Goal: Task Accomplishment & Management: Complete application form

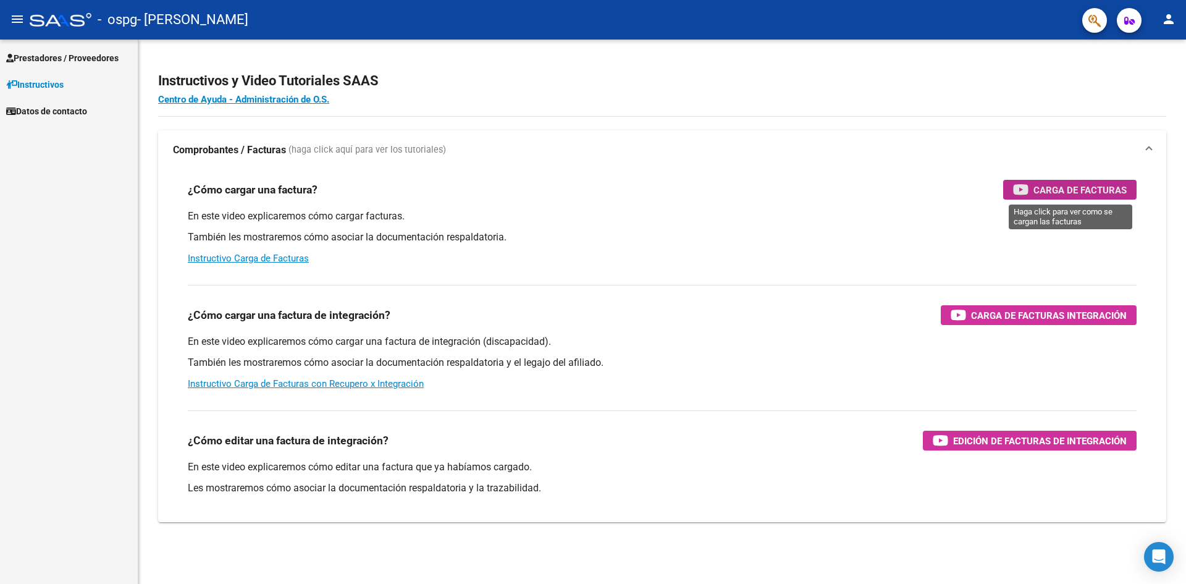
click at [1064, 187] on span "Carga de Facturas" at bounding box center [1079, 189] width 93 height 15
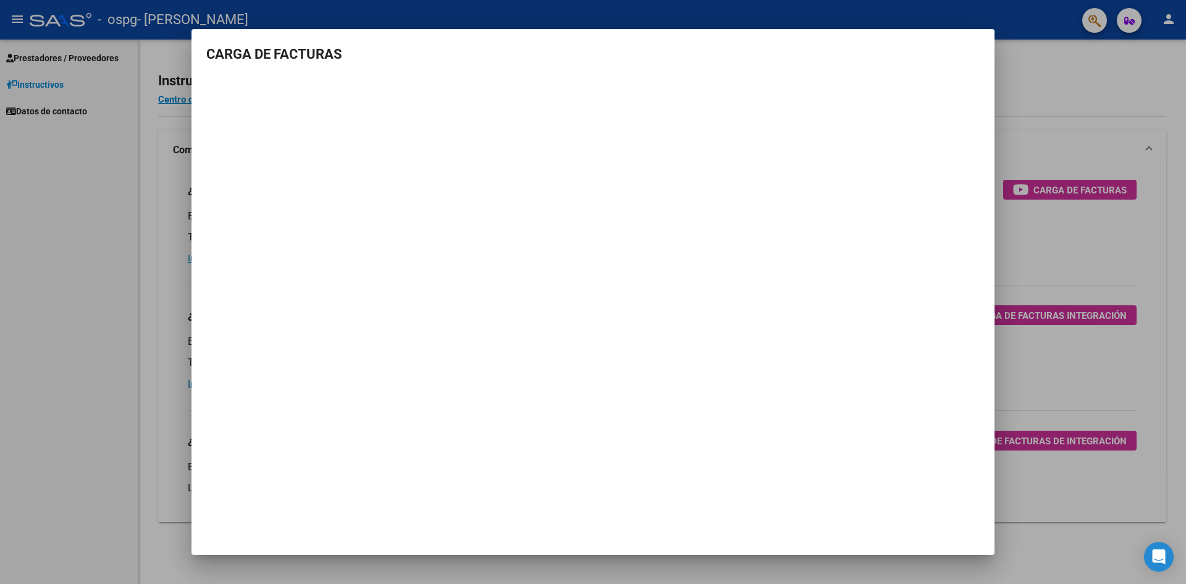
click at [1032, 82] on div at bounding box center [593, 292] width 1186 height 584
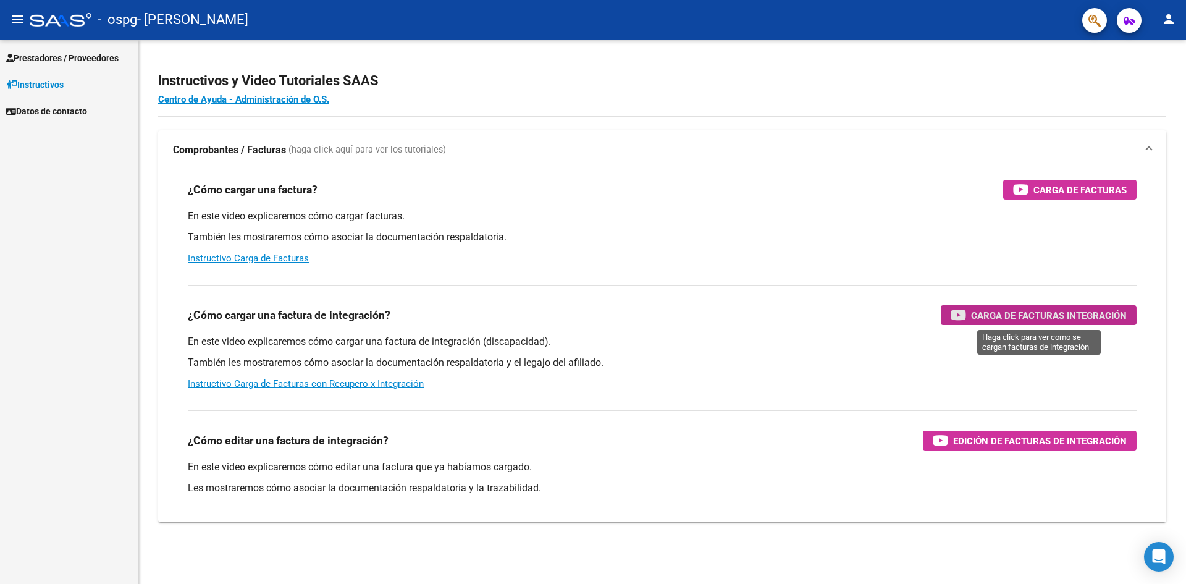
click at [1011, 320] on span "Carga de Facturas Integración" at bounding box center [1049, 315] width 156 height 15
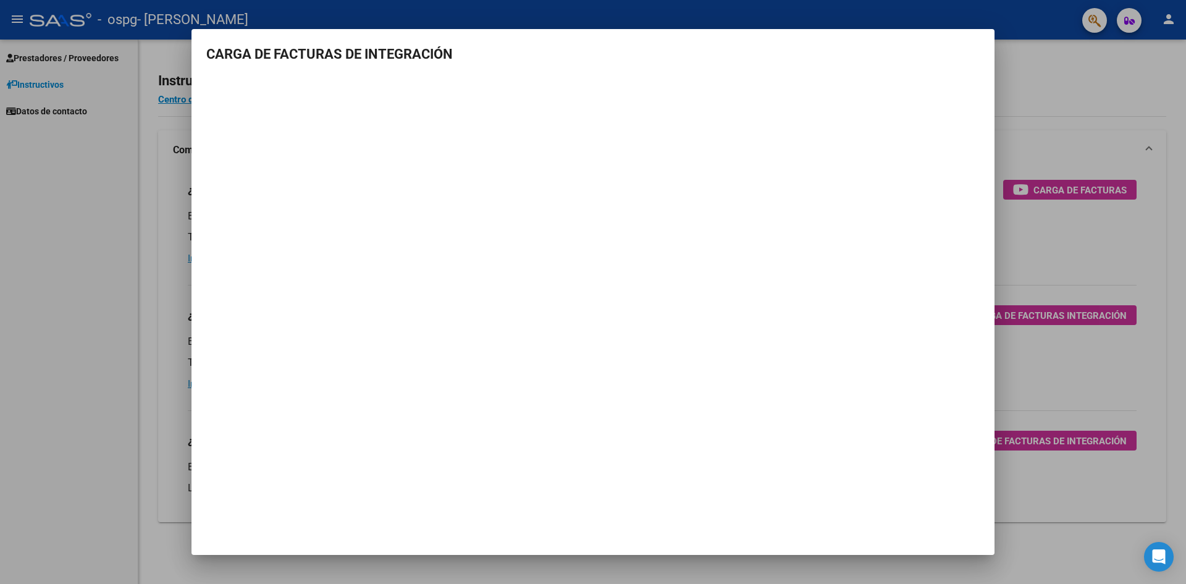
click at [64, 54] on div at bounding box center [593, 292] width 1186 height 584
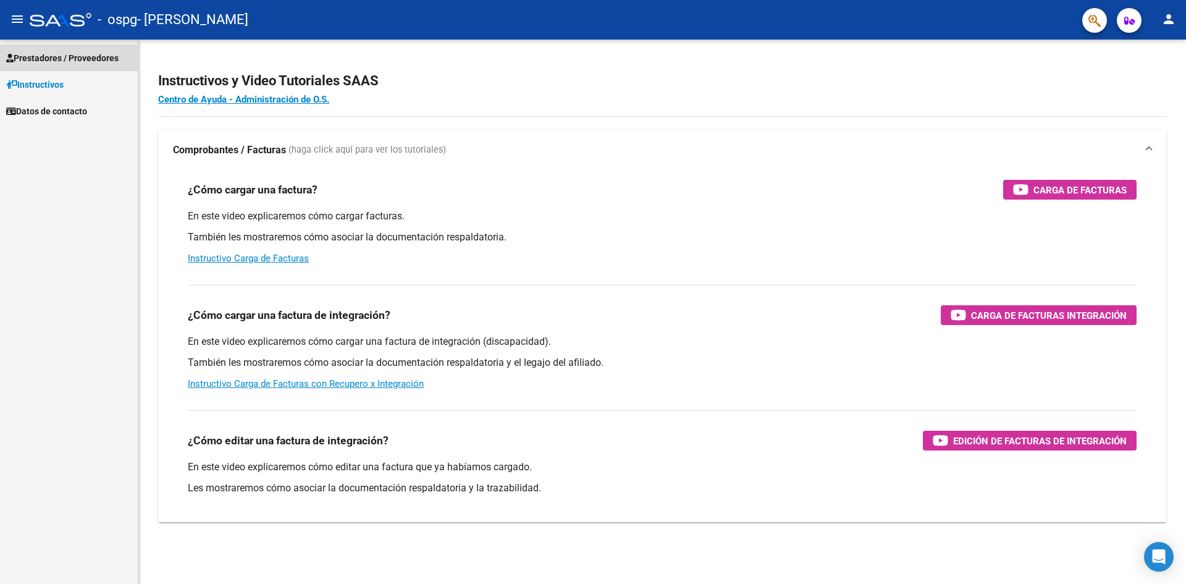
click at [106, 59] on span "Prestadores / Proveedores" at bounding box center [62, 58] width 112 height 14
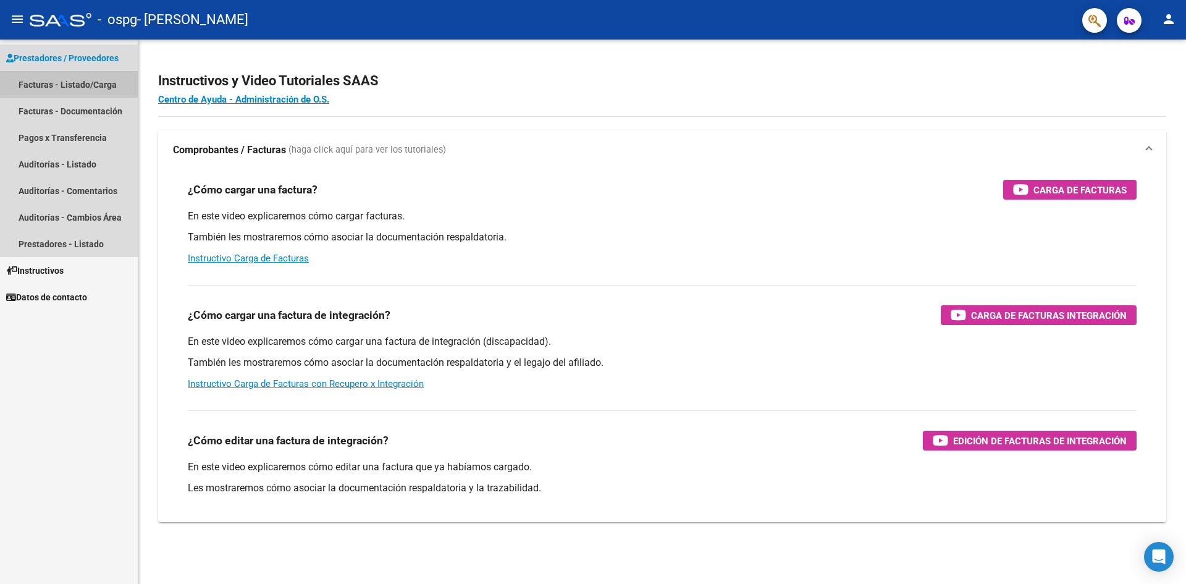
click at [46, 82] on link "Facturas - Listado/Carga" at bounding box center [69, 84] width 138 height 27
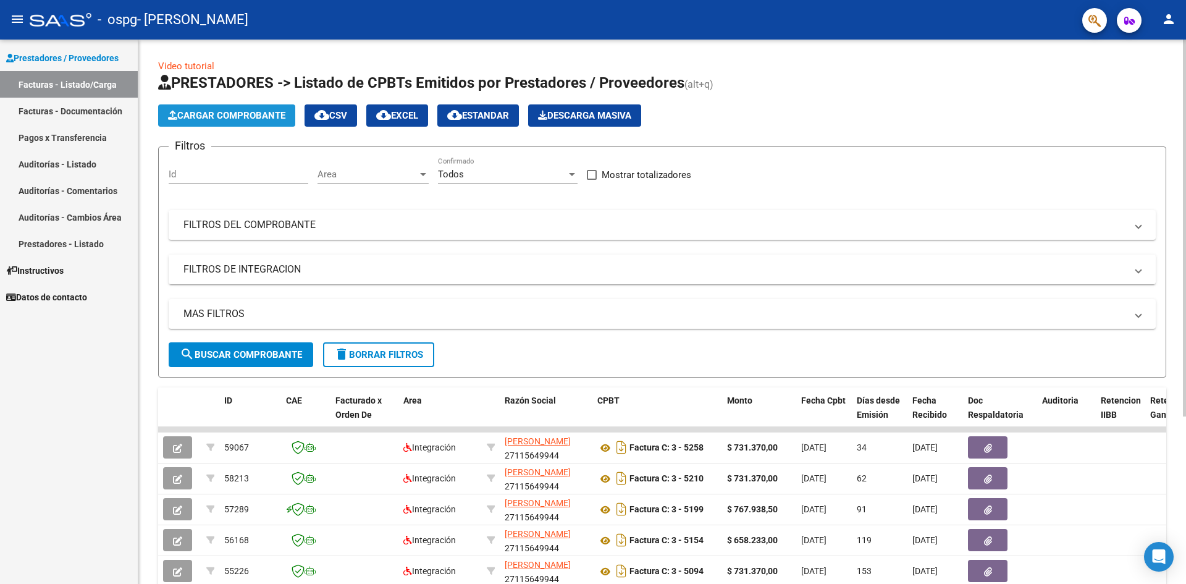
click at [224, 111] on span "Cargar Comprobante" at bounding box center [226, 115] width 117 height 11
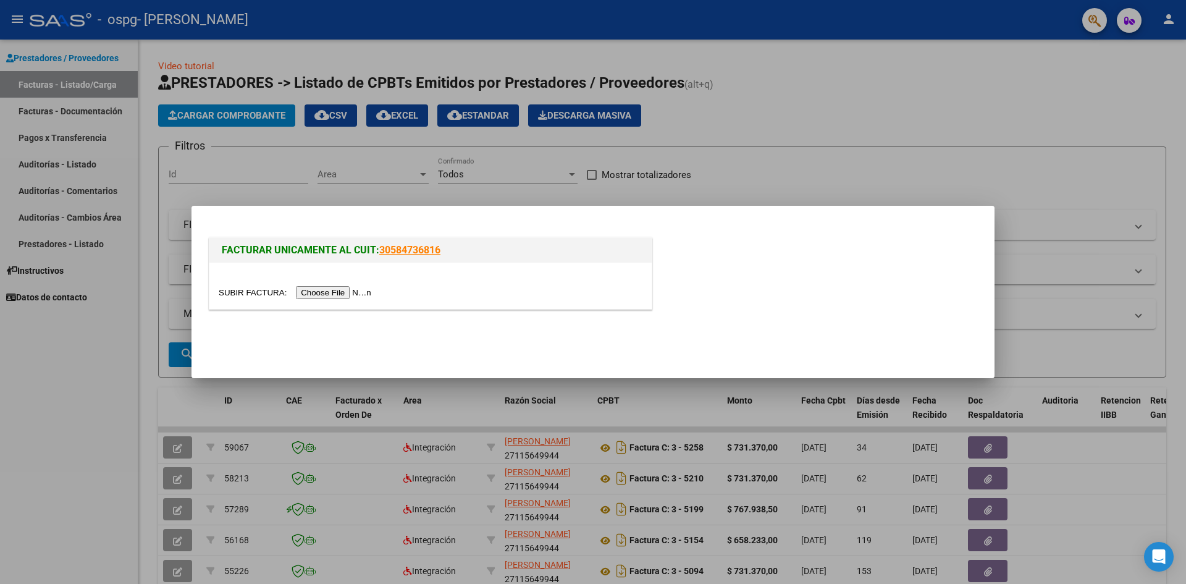
click at [350, 289] on input "file" at bounding box center [297, 292] width 156 height 13
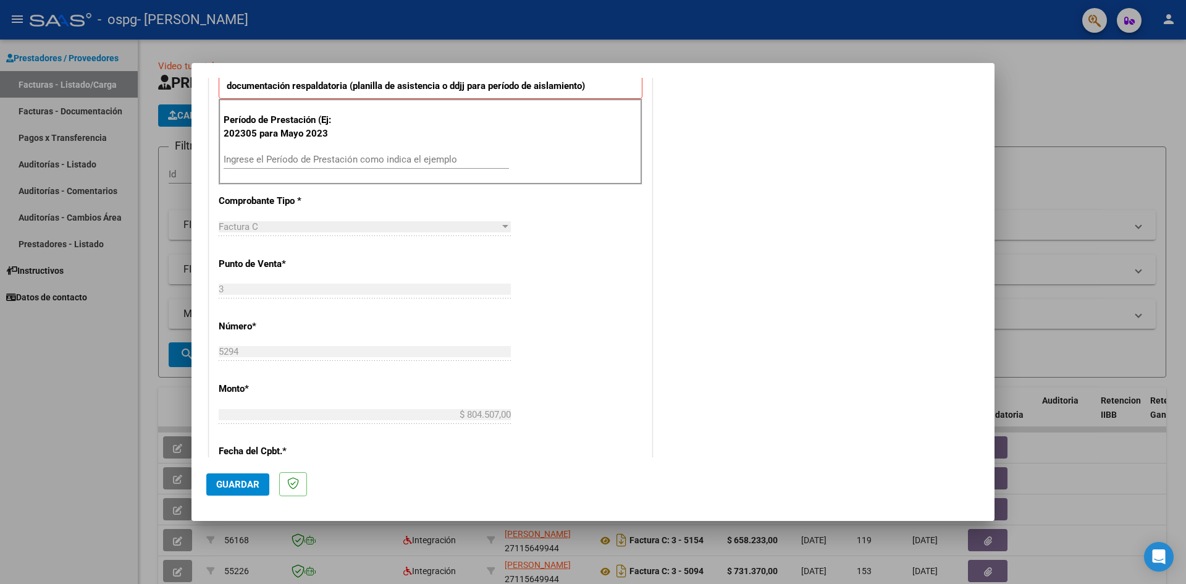
scroll to position [371, 0]
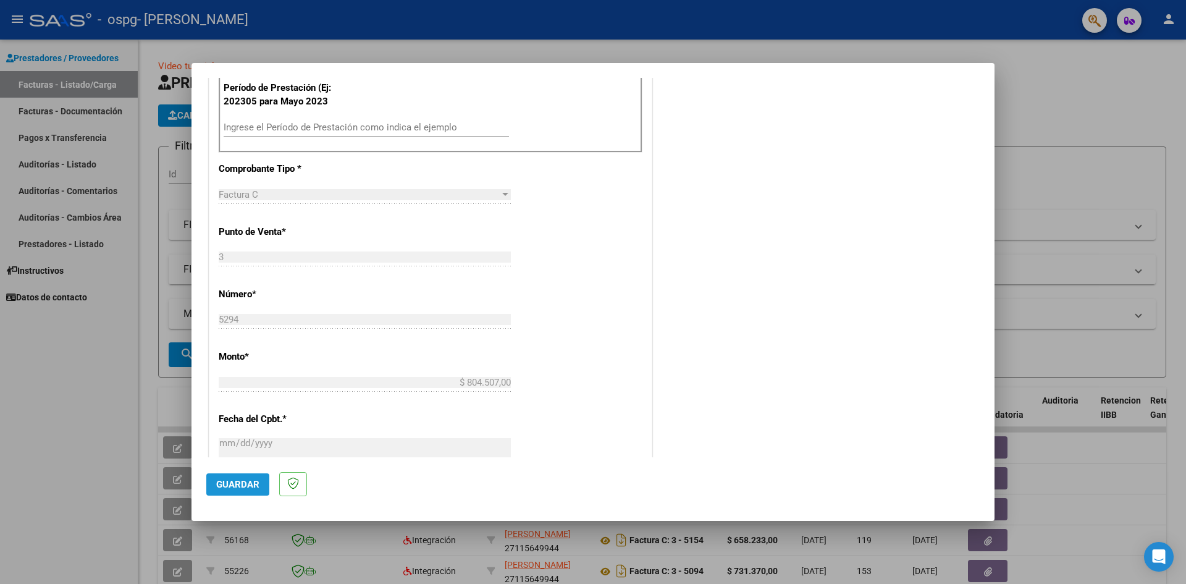
click at [244, 481] on span "Guardar" at bounding box center [237, 484] width 43 height 11
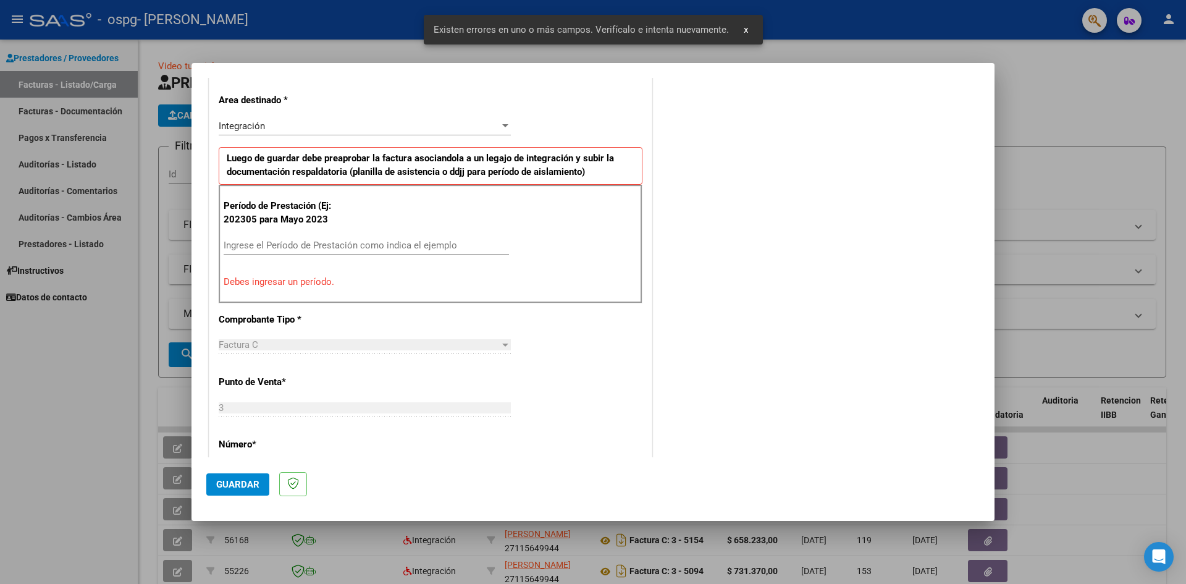
scroll to position [217, 0]
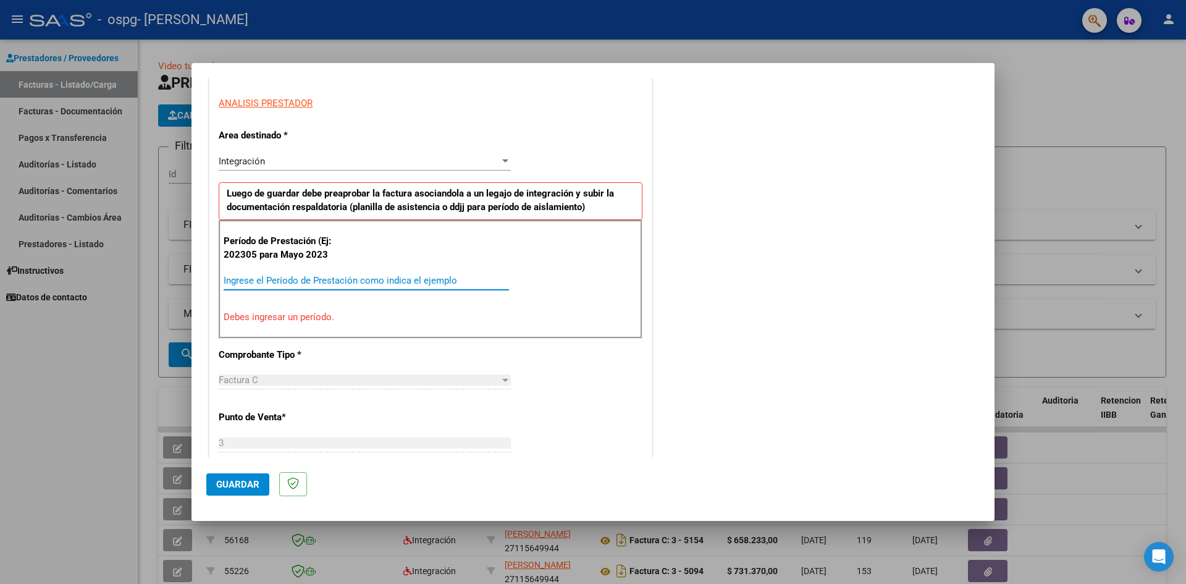
click at [236, 281] on input "Ingrese el Período de Prestación como indica el ejemplo" at bounding box center [366, 280] width 285 height 11
type input "072025"
click at [348, 325] on div "Período de Prestación (Ej: 202305 para [DATE] 072025 Ingrese el Período de Pres…" at bounding box center [431, 279] width 424 height 119
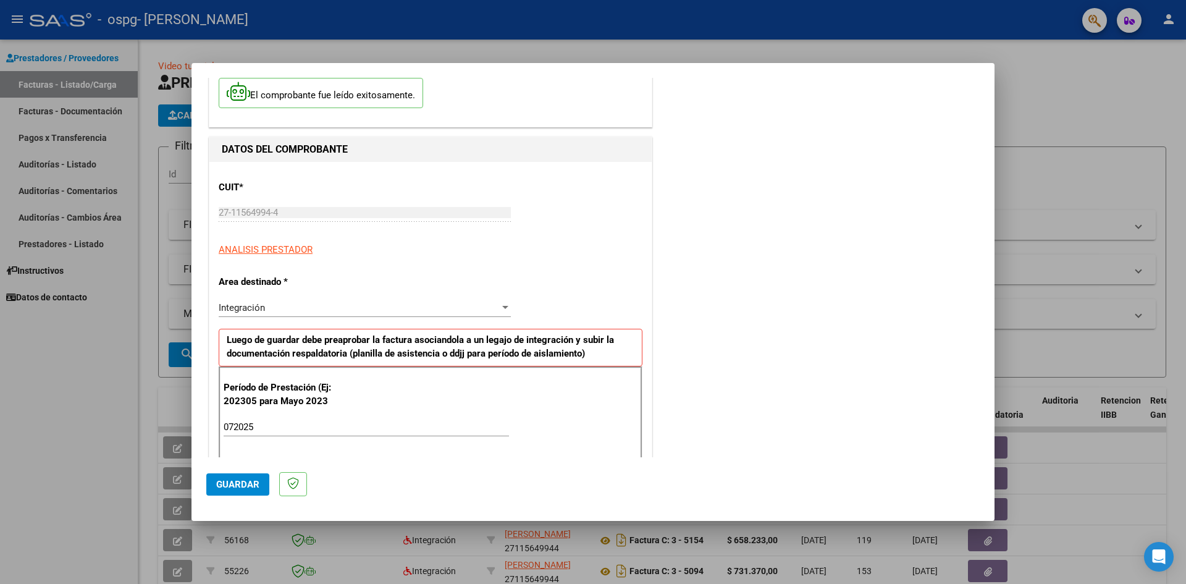
scroll to position [124, 0]
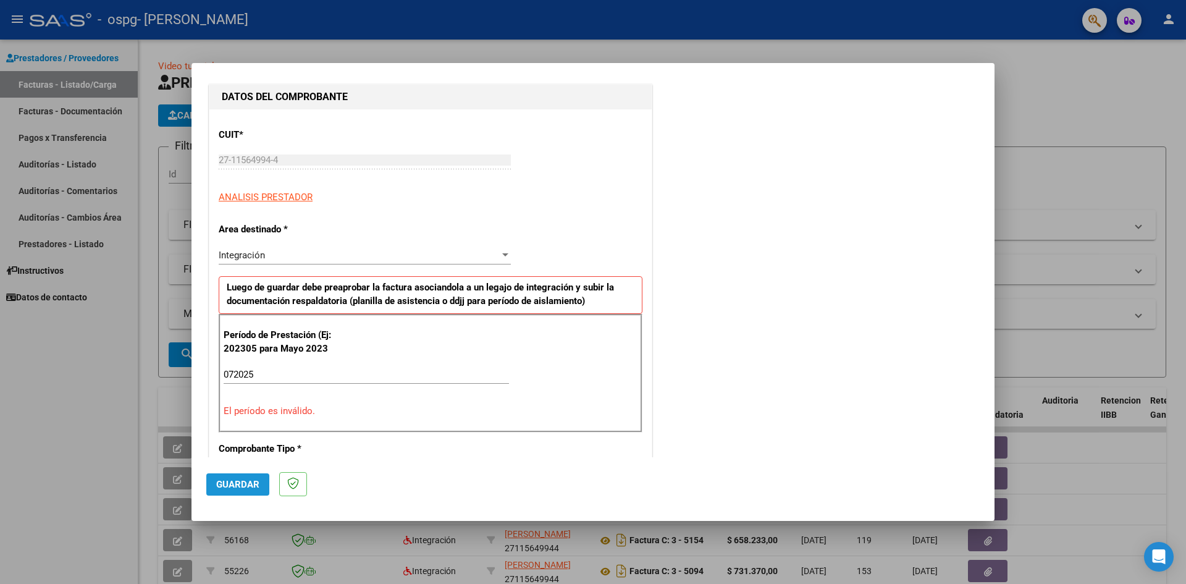
click at [221, 475] on button "Guardar" at bounding box center [237, 484] width 63 height 22
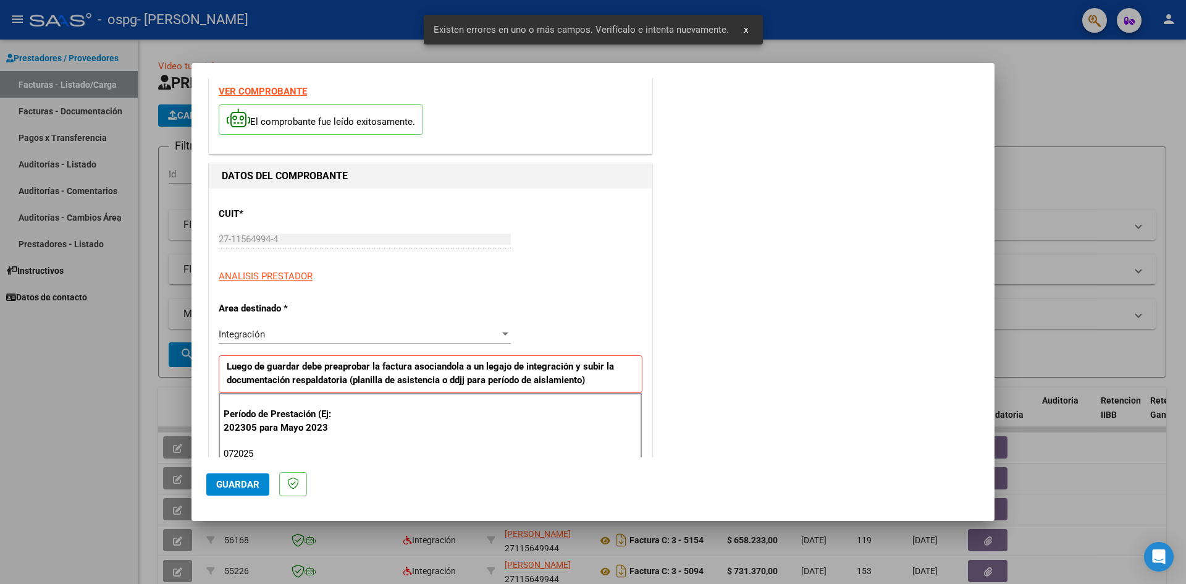
scroll to position [0, 0]
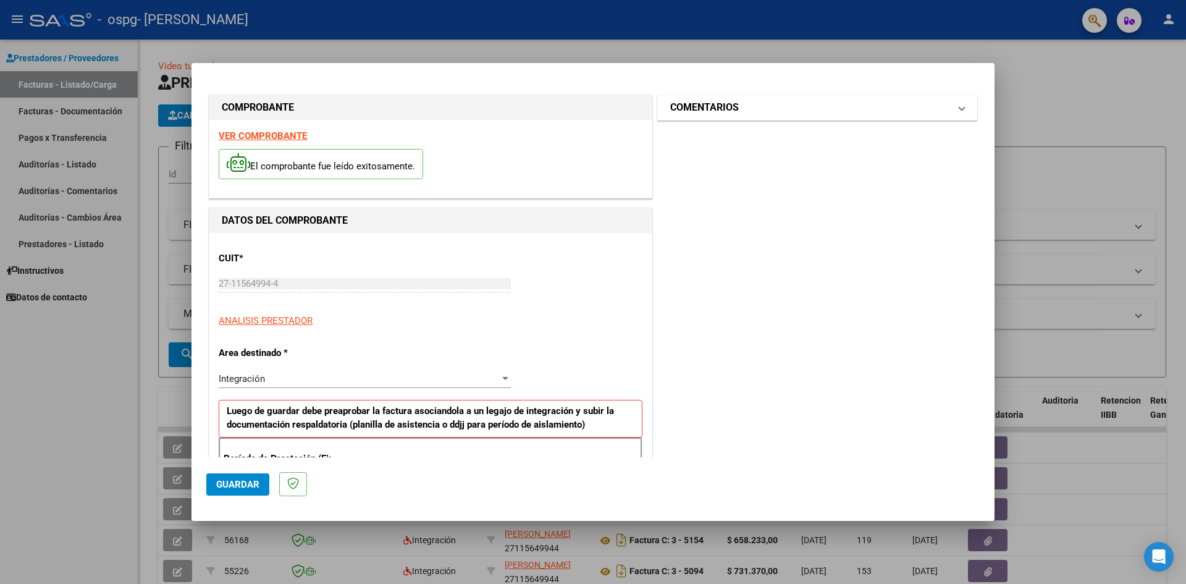
click at [947, 106] on span "COMENTARIOS" at bounding box center [814, 107] width 289 height 15
click at [724, 163] on div "Comentarios del Prestador / Gerenciador:" at bounding box center [817, 180] width 271 height 80
click at [958, 107] on mat-expansion-panel-header "COMENTARIOS" at bounding box center [817, 107] width 319 height 25
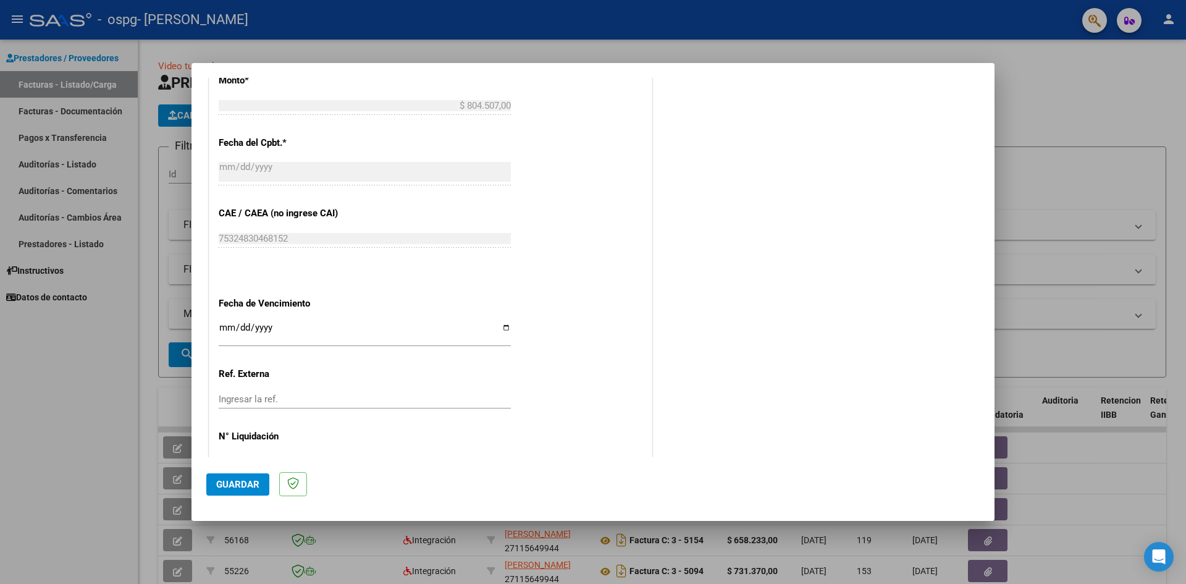
scroll to position [717, 0]
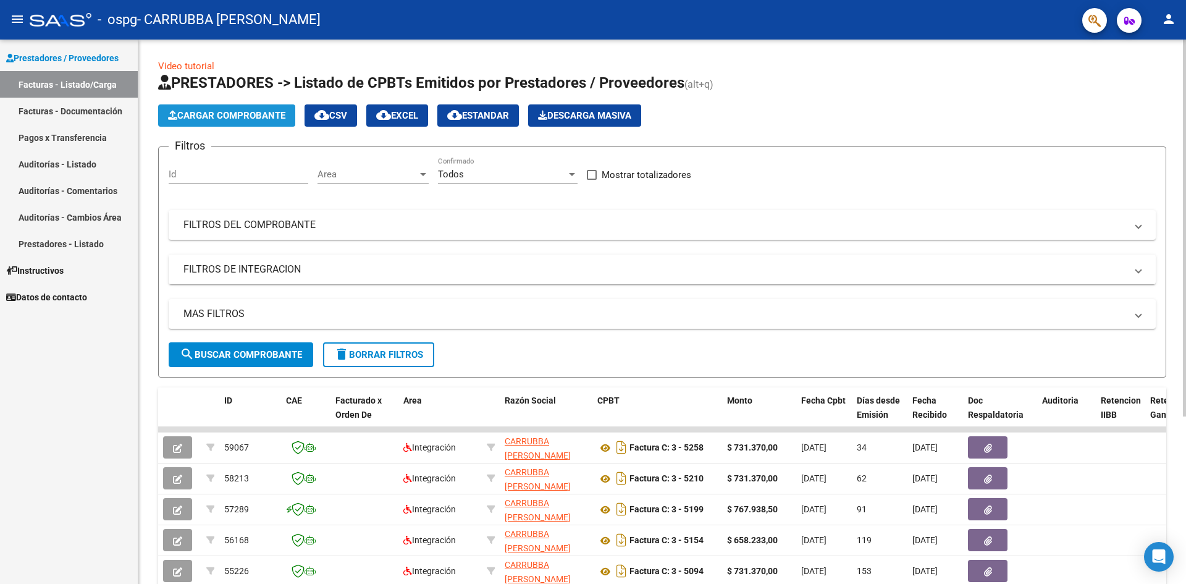
click at [220, 114] on span "Cargar Comprobante" at bounding box center [226, 115] width 117 height 11
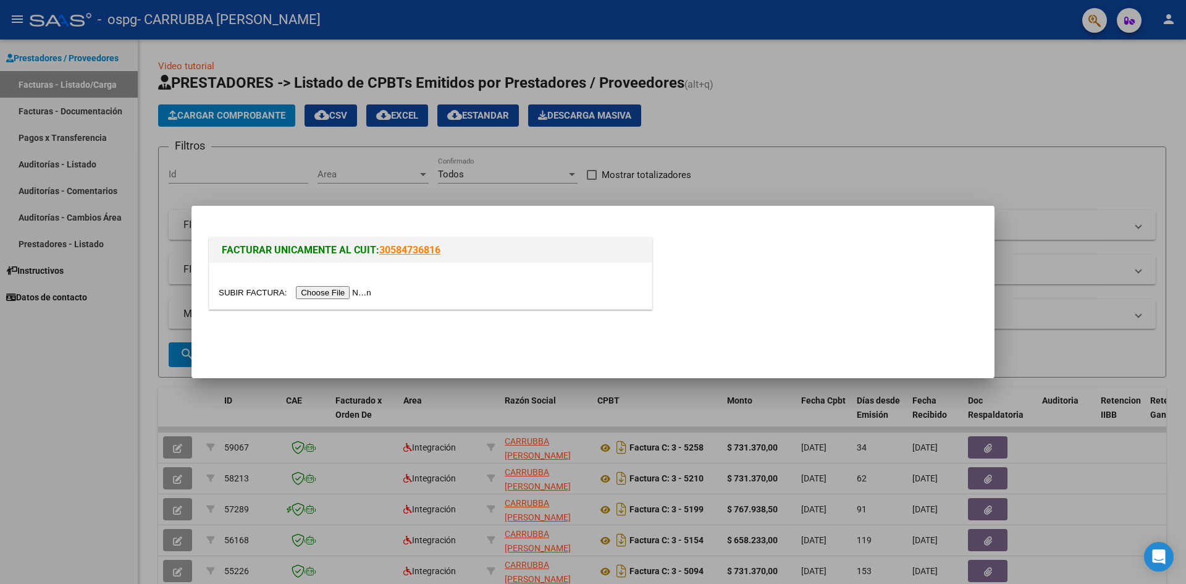
click at [339, 292] on input "file" at bounding box center [297, 292] width 156 height 13
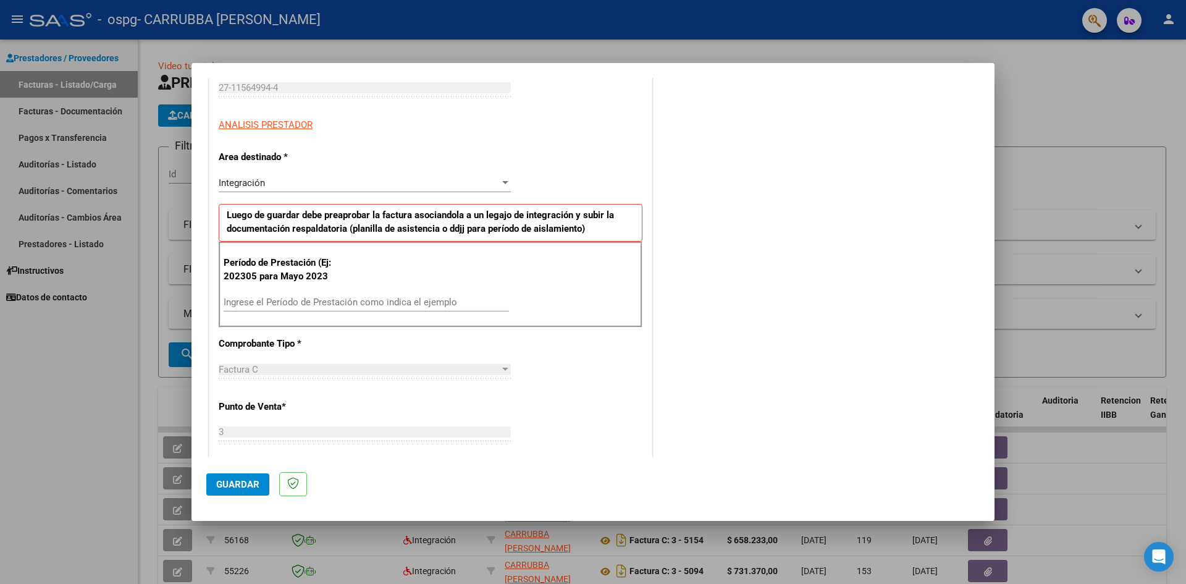
scroll to position [191, 0]
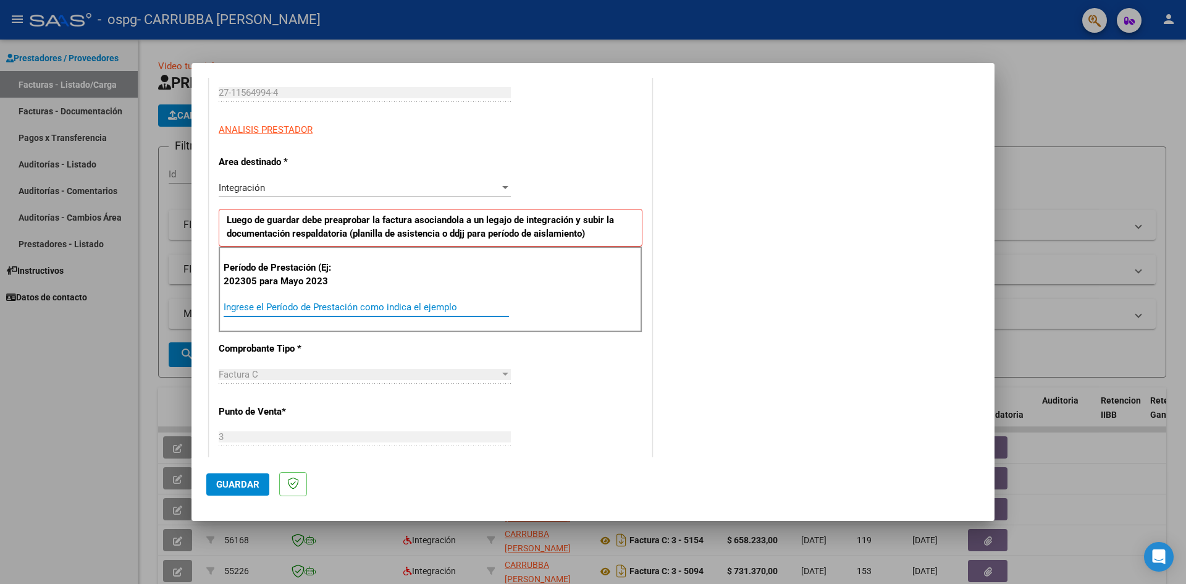
click at [254, 306] on input "Ingrese el Período de Prestación como indica el ejemplo" at bounding box center [366, 306] width 285 height 11
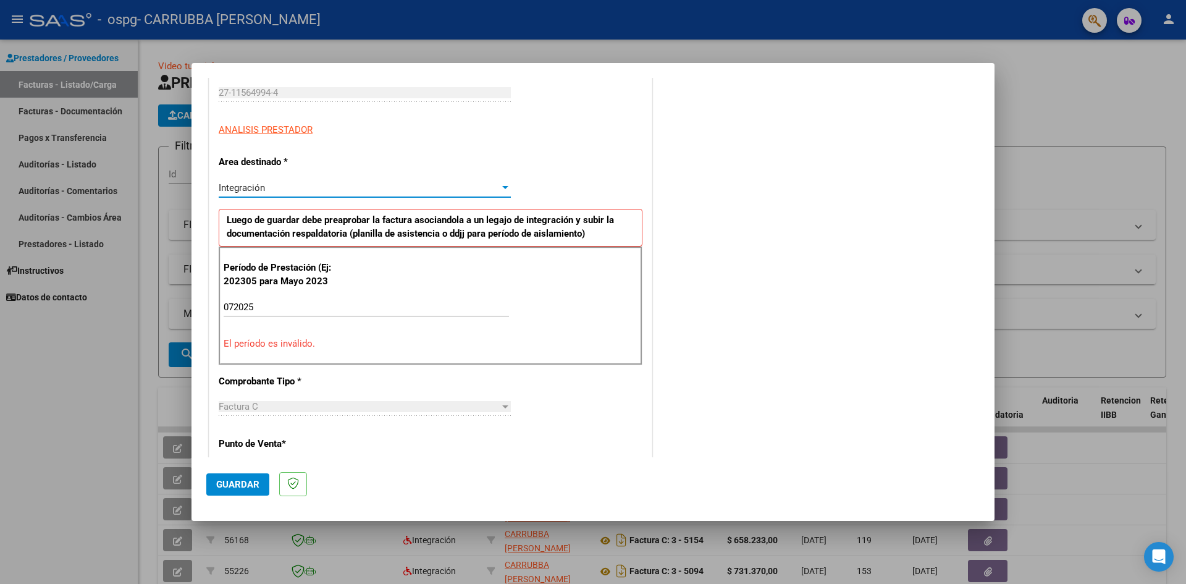
click at [500, 190] on div at bounding box center [505, 188] width 11 height 10
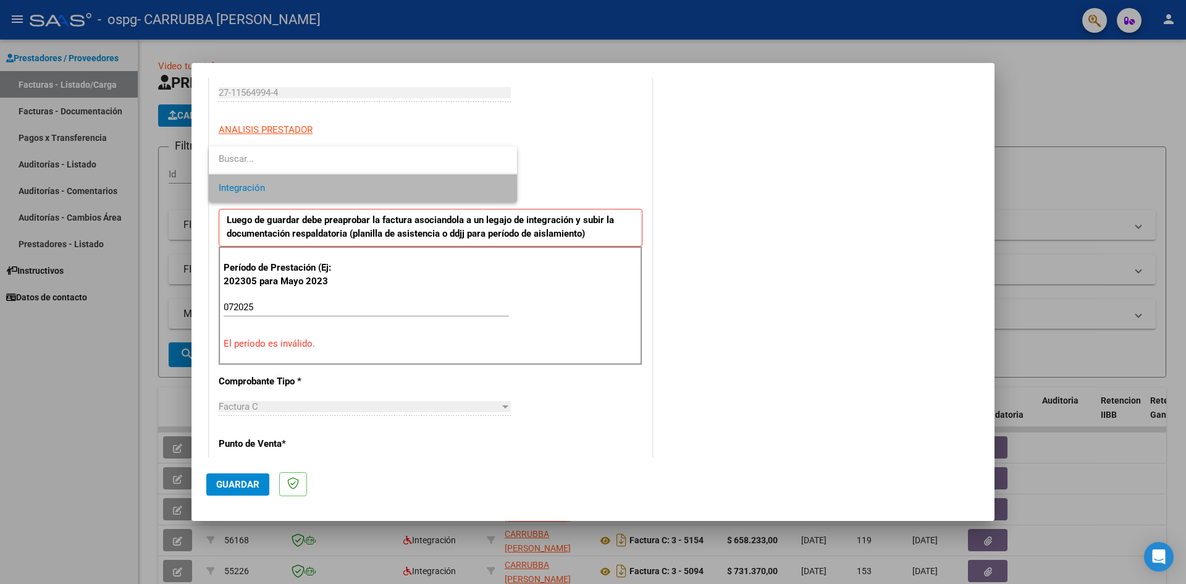
click at [496, 190] on span "Integración" at bounding box center [363, 188] width 288 height 28
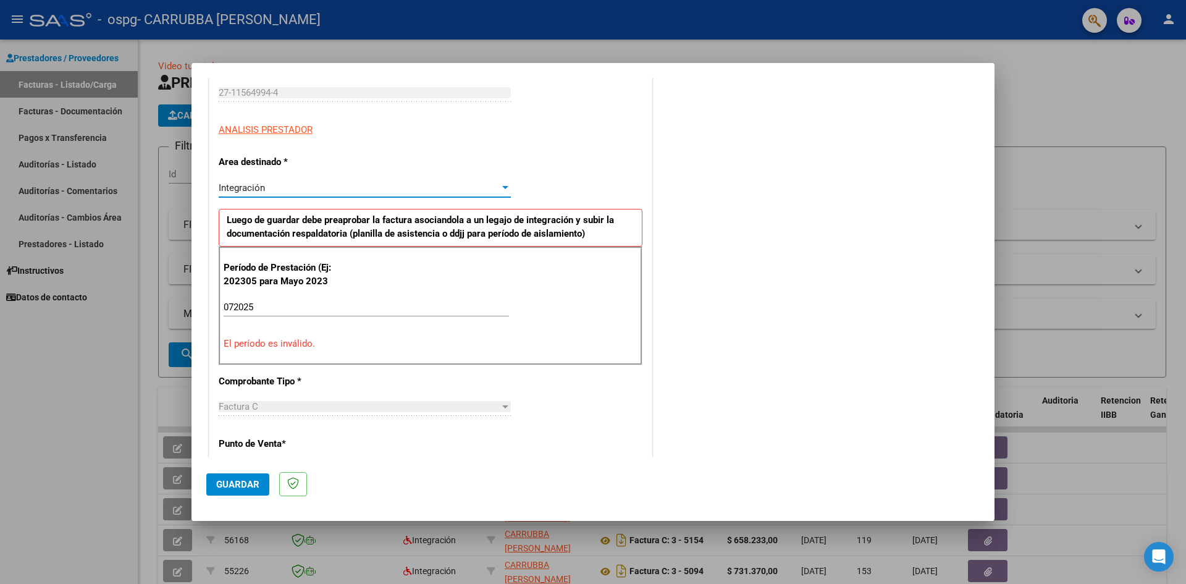
click at [500, 190] on div at bounding box center [505, 188] width 11 height 10
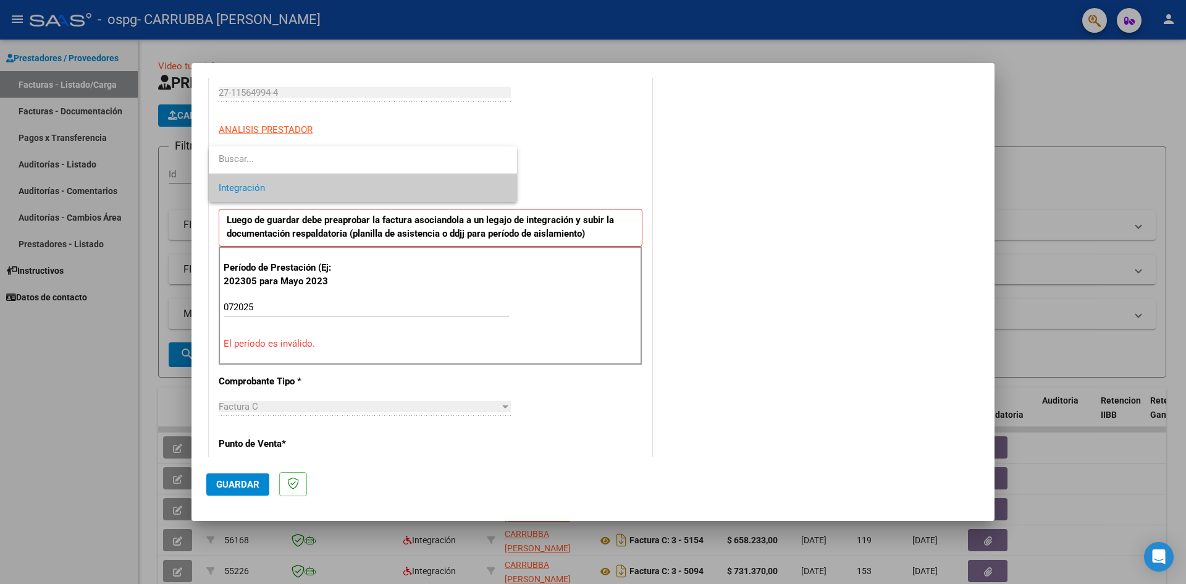
click at [256, 307] on div at bounding box center [593, 292] width 1186 height 584
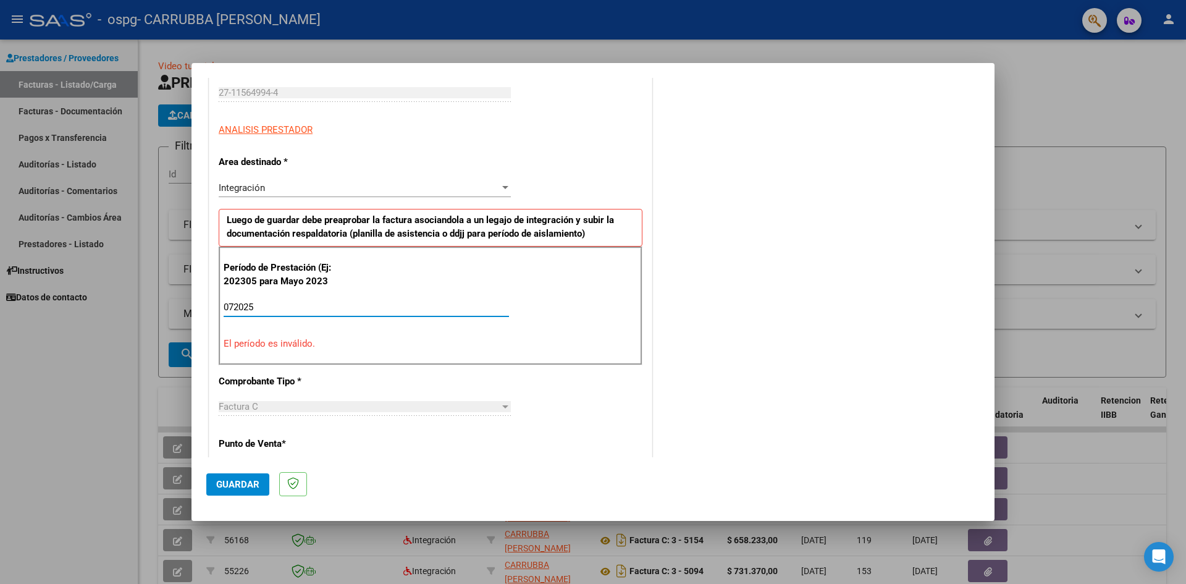
click at [261, 310] on input "072025" at bounding box center [366, 306] width 285 height 11
type input "0"
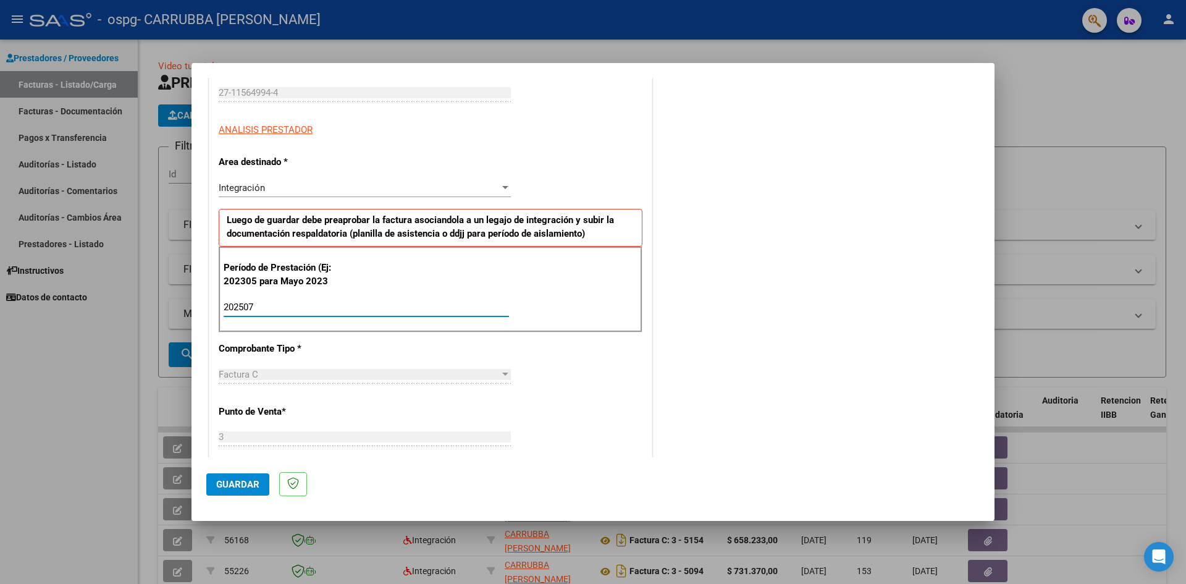
type input "202507"
click at [264, 191] on span "Integración" at bounding box center [242, 187] width 46 height 11
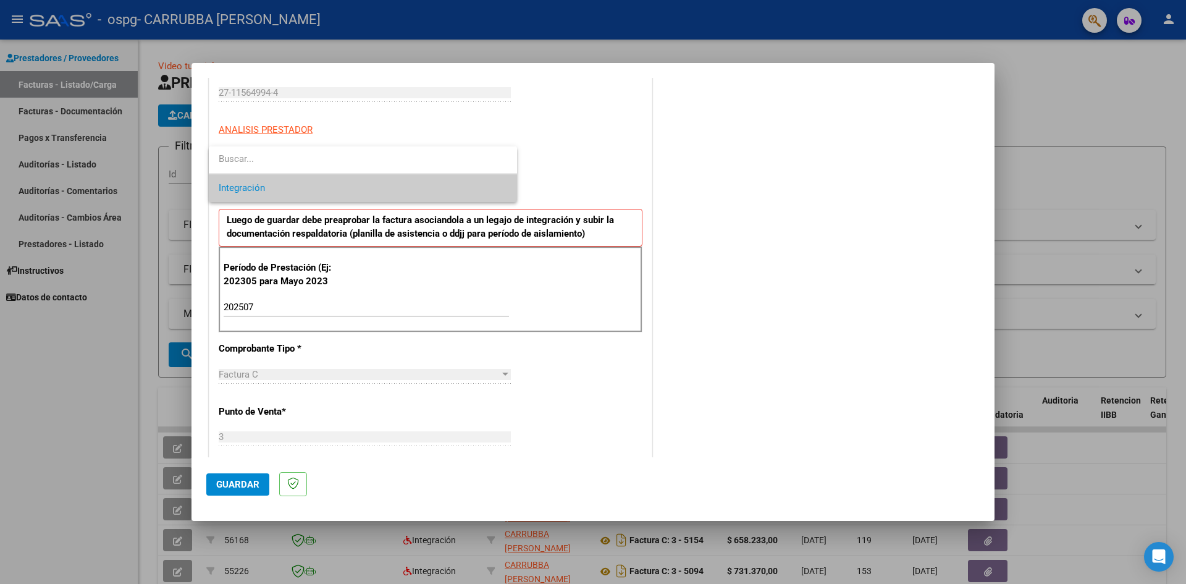
click at [244, 161] on input "dropdown search" at bounding box center [363, 159] width 308 height 28
type input "c"
click at [500, 159] on mat-icon "close" at bounding box center [502, 160] width 15 height 15
click at [519, 196] on div at bounding box center [593, 292] width 1186 height 584
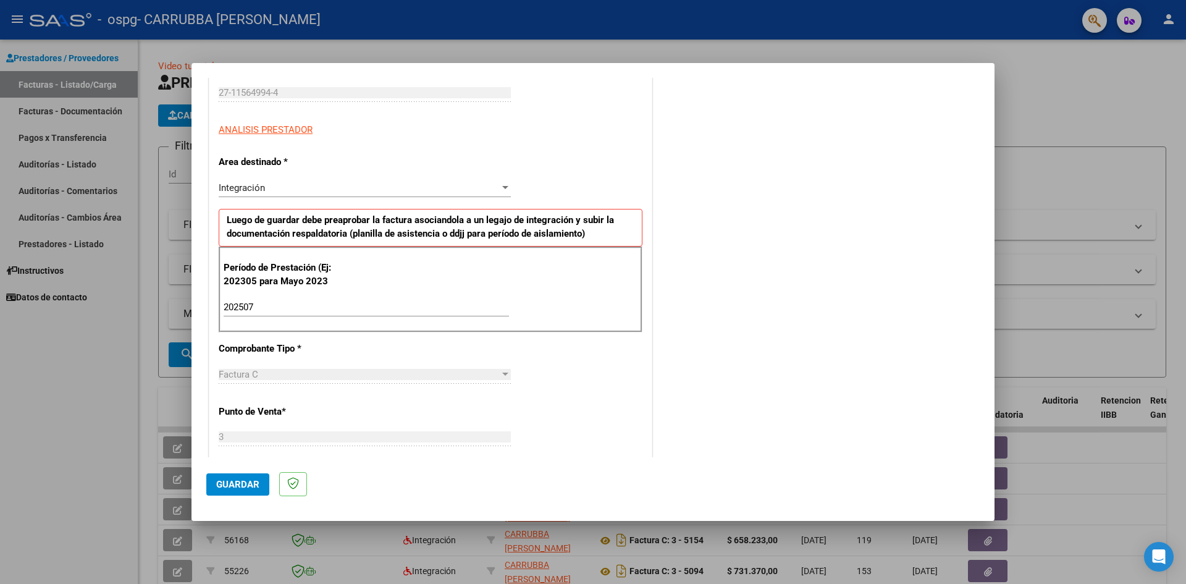
click at [548, 181] on div "CUIT * 27-11564994-4 Ingresar CUIT ANALISIS PRESTADOR Area destinado * Integrac…" at bounding box center [430, 495] width 442 height 906
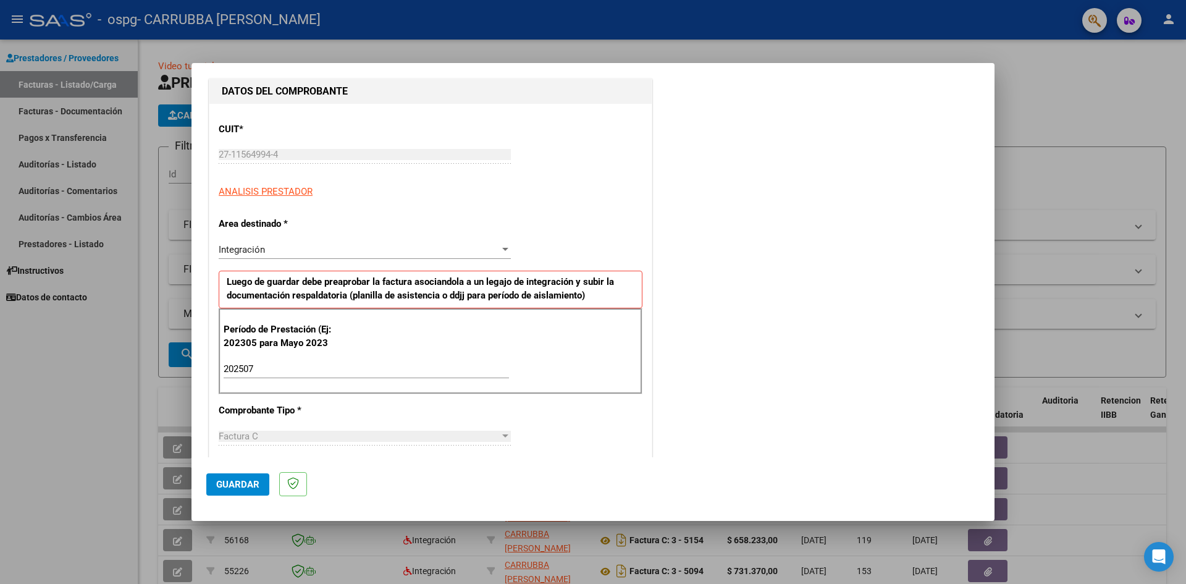
scroll to position [67, 0]
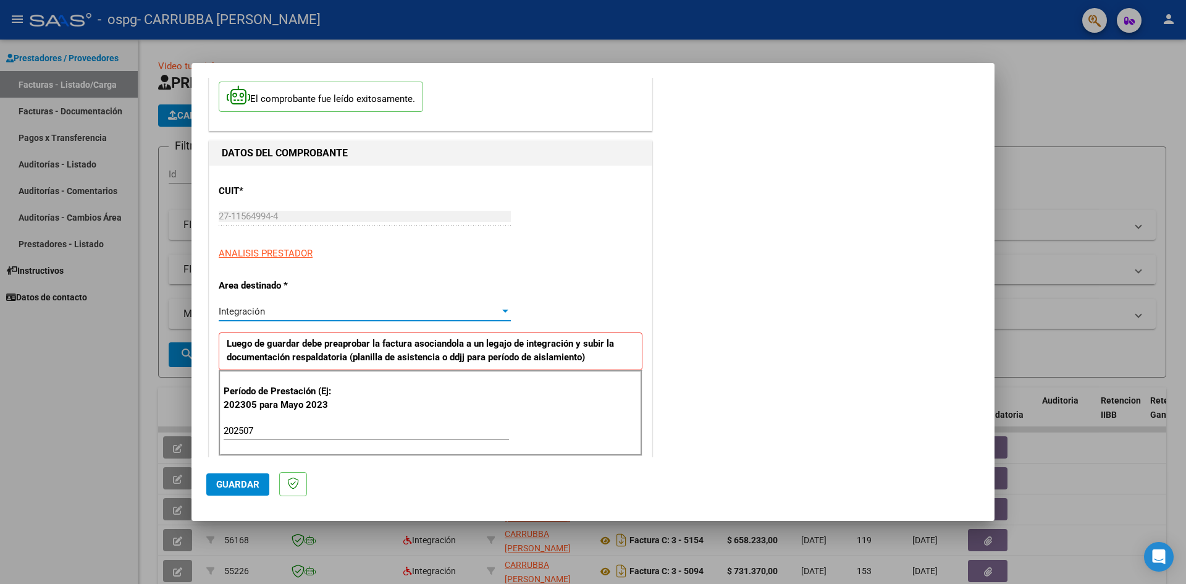
click at [502, 311] on div at bounding box center [505, 310] width 6 height 3
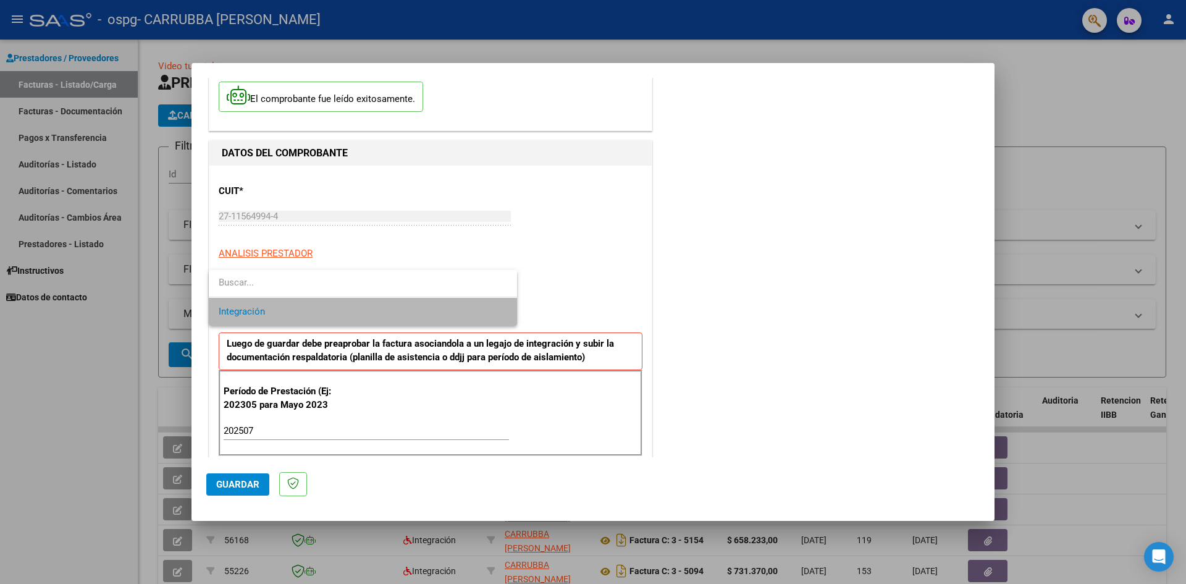
click at [502, 311] on span "Integración" at bounding box center [363, 312] width 288 height 28
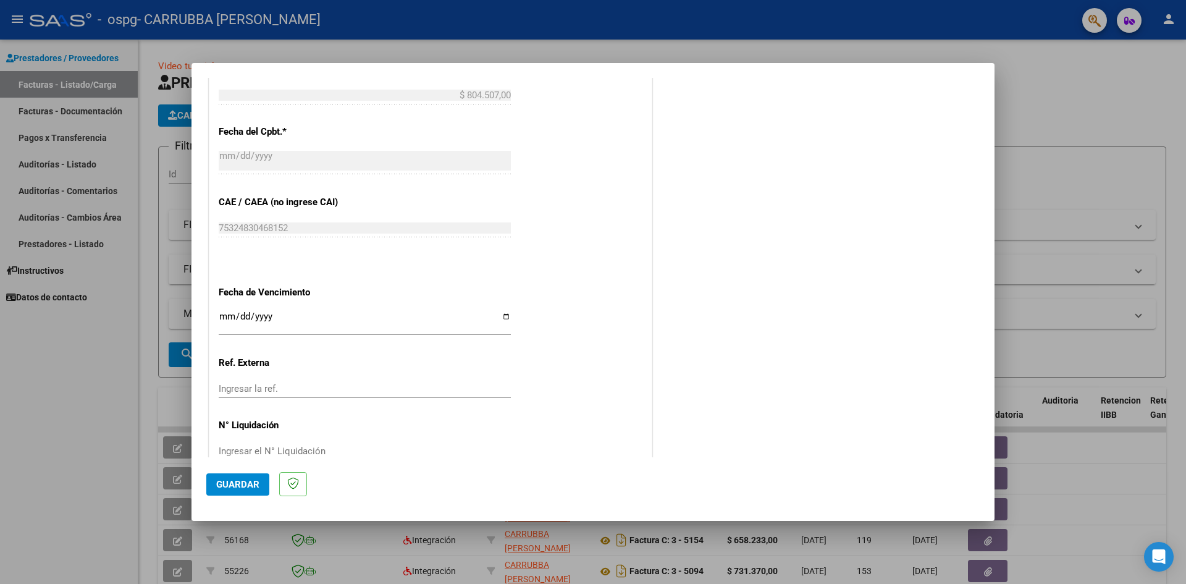
scroll to position [685, 0]
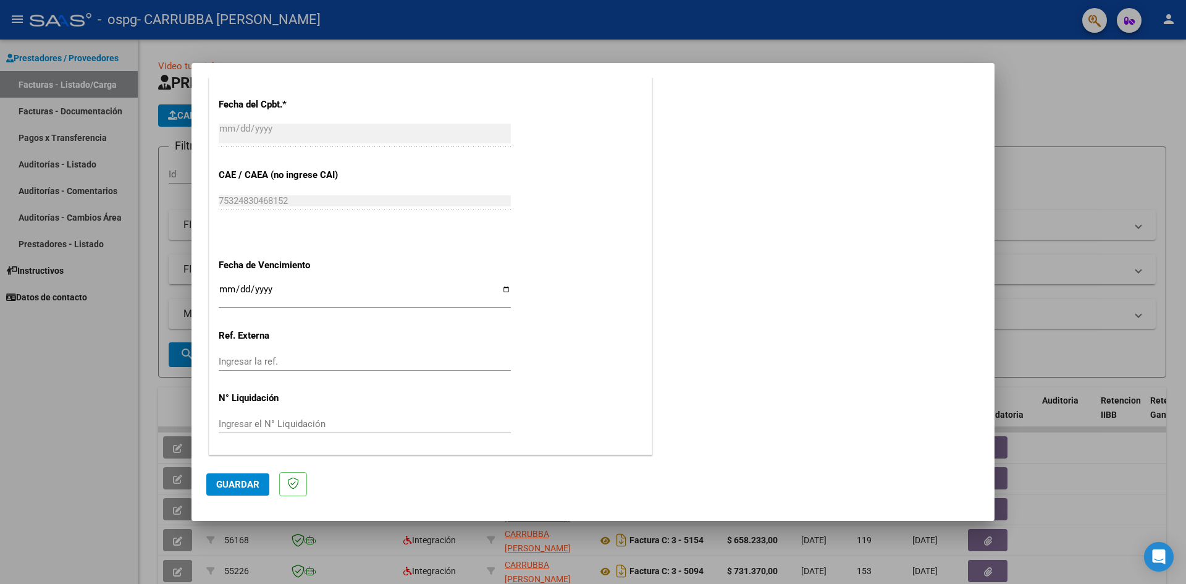
click at [233, 485] on span "Guardar" at bounding box center [237, 484] width 43 height 11
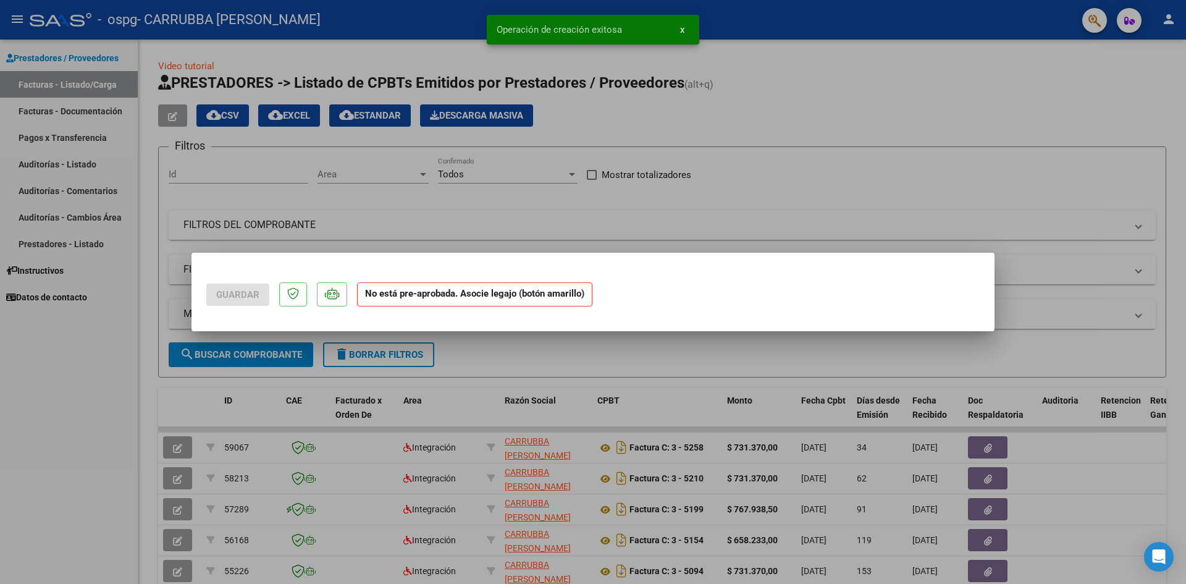
scroll to position [0, 0]
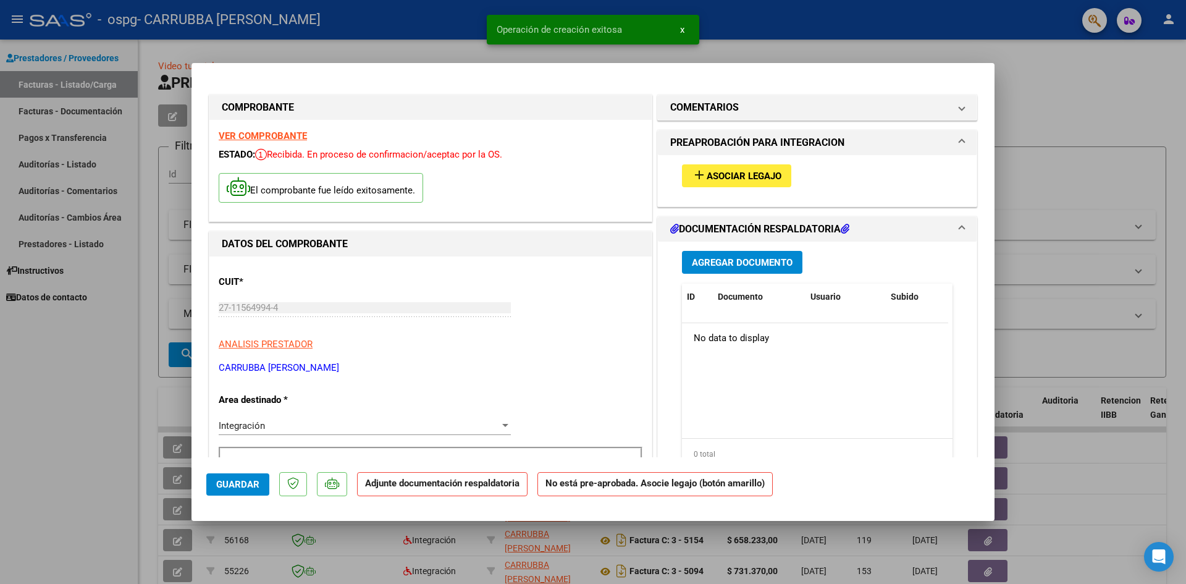
click at [730, 175] on span "Asociar Legajo" at bounding box center [744, 175] width 75 height 11
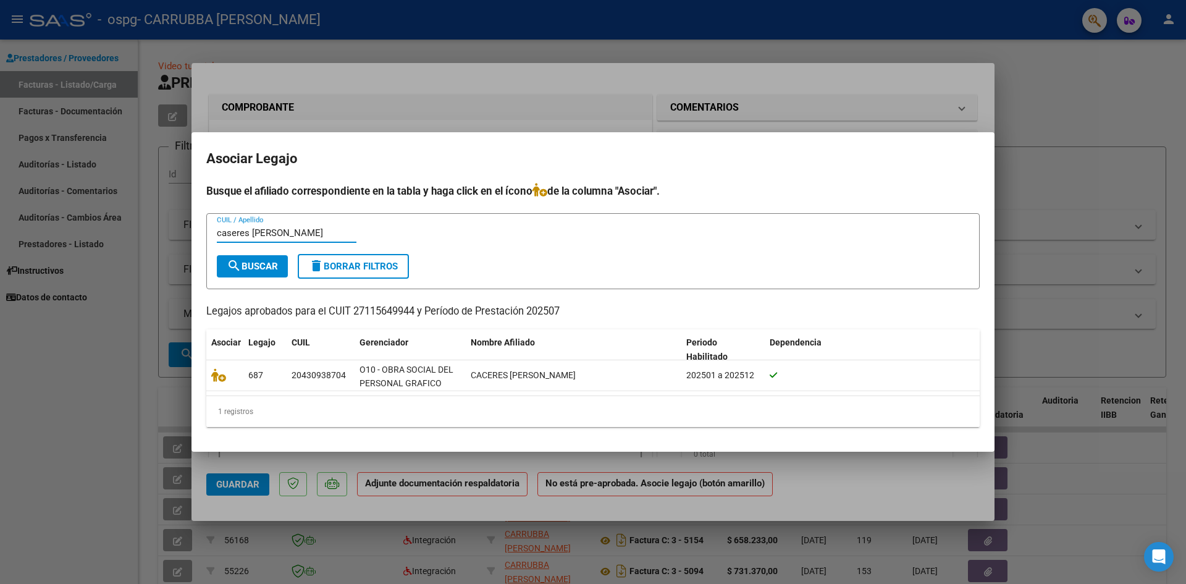
type input "caseres gonzalo"
click at [249, 262] on span "search Buscar" at bounding box center [252, 266] width 51 height 11
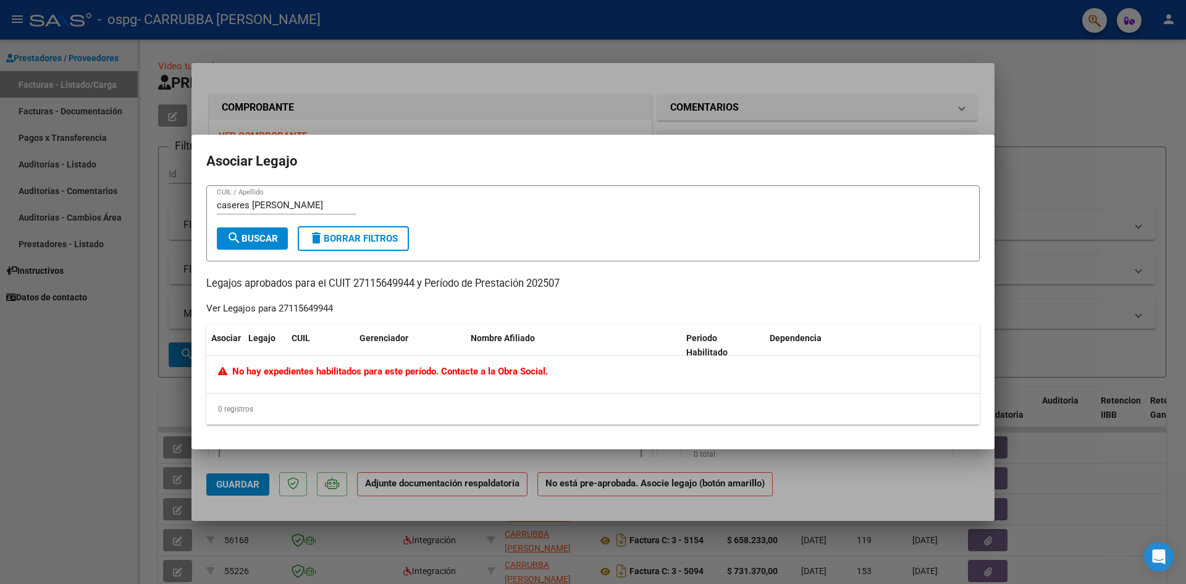
click at [267, 371] on span "No hay expedientes habilitados para este período. Contacte a la Obra Social." at bounding box center [383, 371] width 330 height 11
click at [232, 339] on span "Asociar" at bounding box center [226, 338] width 30 height 10
click at [230, 406] on div "0 registros" at bounding box center [592, 408] width 773 height 31
click at [232, 339] on span "Asociar" at bounding box center [226, 338] width 30 height 10
click at [259, 345] on div "Legajo" at bounding box center [264, 338] width 33 height 14
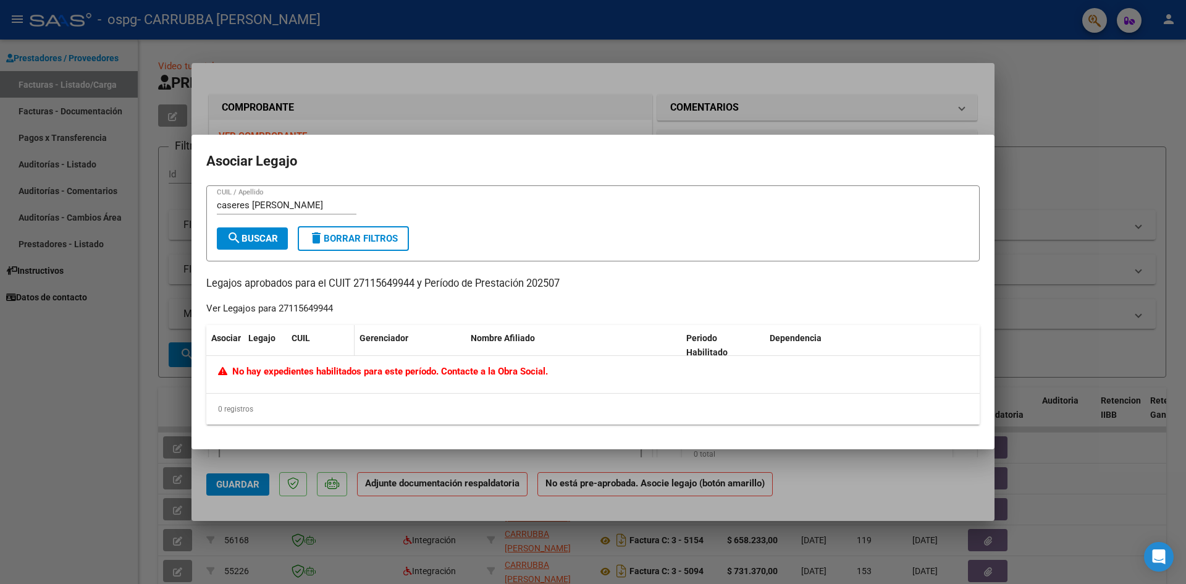
click at [316, 340] on div "CUIL" at bounding box center [321, 338] width 58 height 14
click at [421, 340] on div "Gerenciador" at bounding box center [410, 338] width 101 height 14
click at [234, 161] on h2 "Asociar Legajo" at bounding box center [592, 160] width 773 height 23
click at [314, 162] on h2 "Asociar Legajo" at bounding box center [592, 160] width 773 height 23
click at [268, 240] on span "search Buscar" at bounding box center [252, 238] width 51 height 11
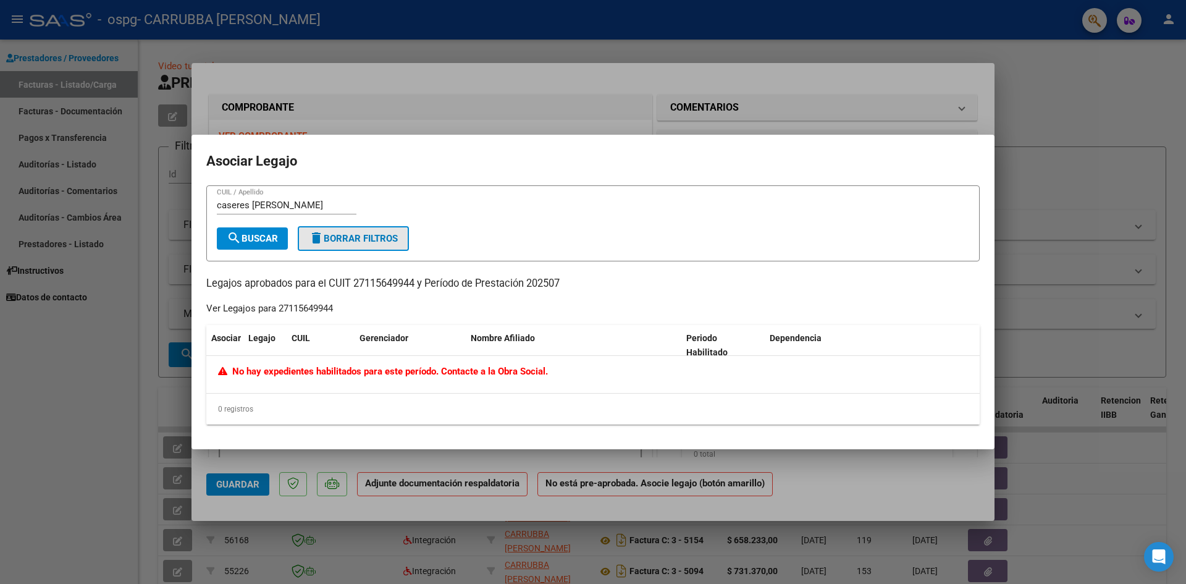
click at [330, 243] on span "delete Borrar Filtros" at bounding box center [353, 238] width 89 height 11
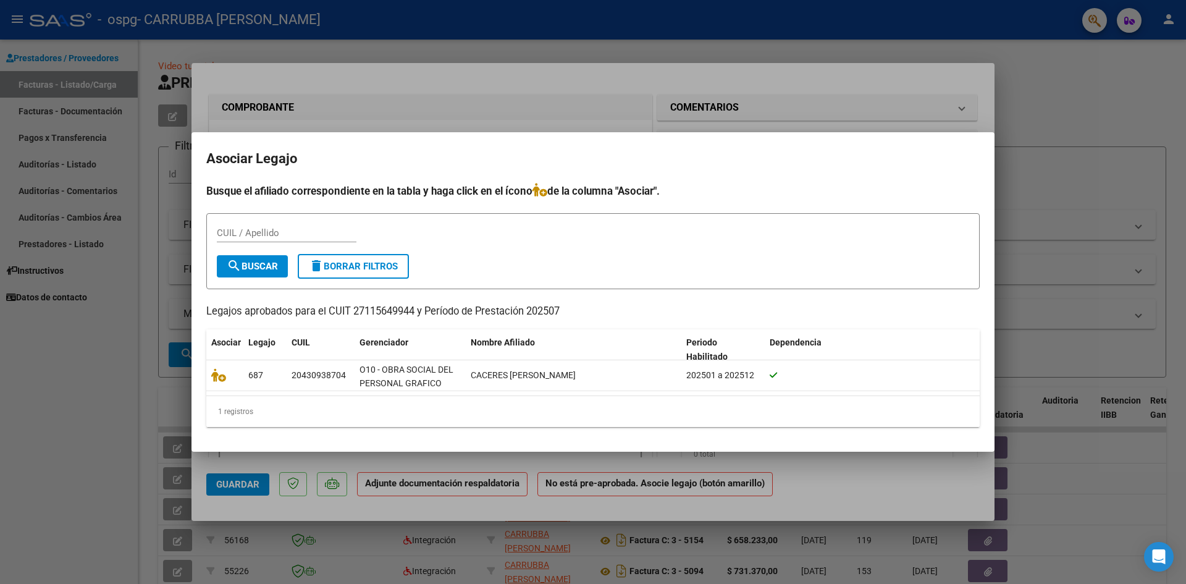
click at [222, 231] on input "CUIL / Apellido" at bounding box center [287, 232] width 140 height 11
type input "caceres"
click at [267, 264] on span "search Buscar" at bounding box center [252, 266] width 51 height 11
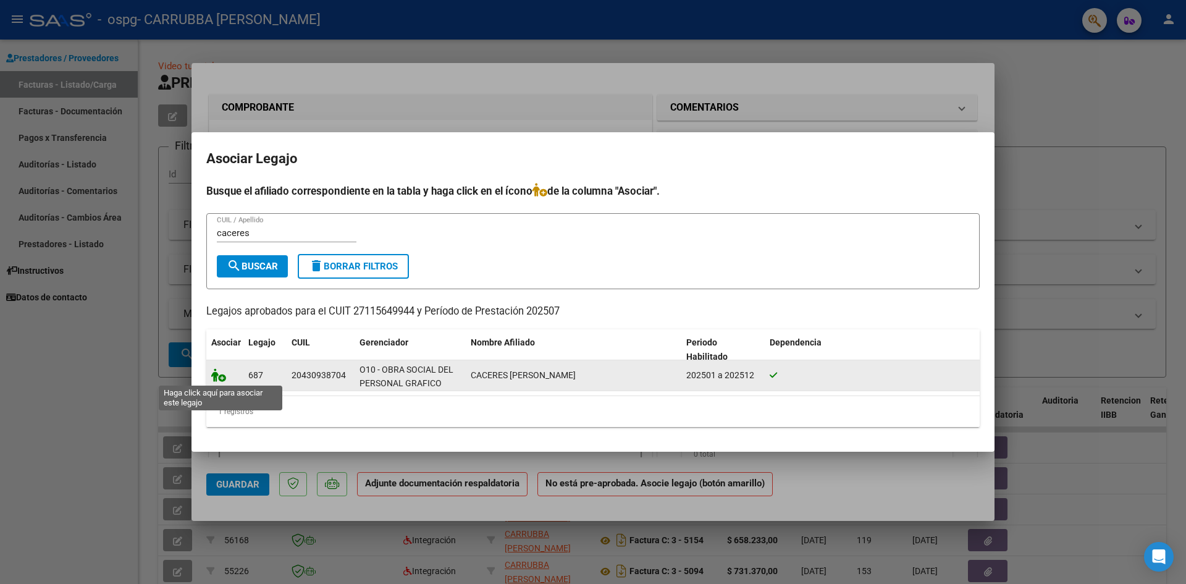
click at [223, 378] on icon at bounding box center [218, 375] width 15 height 14
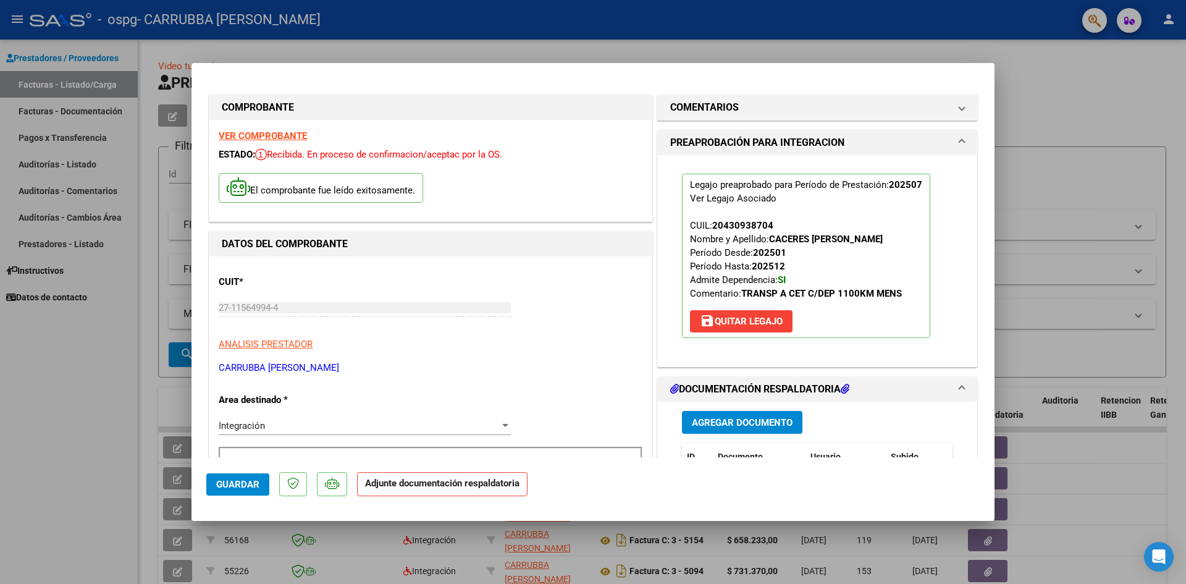
click at [747, 426] on span "Agregar Documento" at bounding box center [742, 422] width 101 height 11
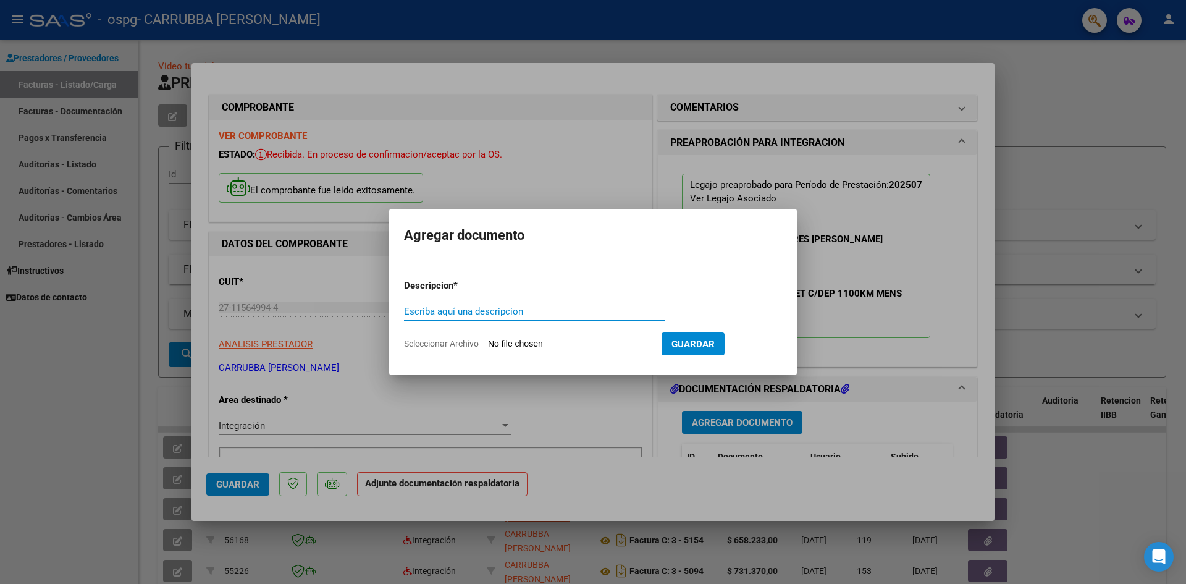
click at [435, 308] on input "Escriba aquí una descripcion" at bounding box center [534, 311] width 261 height 11
type input "asistencia"
click at [508, 343] on input "Seleccionar Archivo" at bounding box center [570, 345] width 164 height 12
type input "C:\fakepath\img20250811_11040517.pdf"
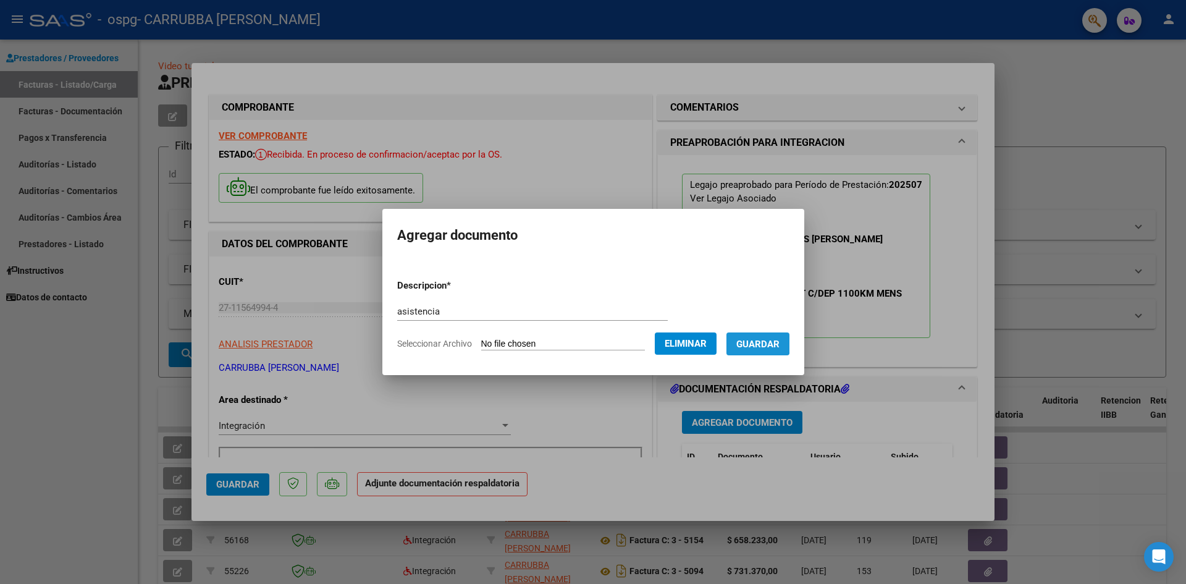
click at [767, 342] on span "Guardar" at bounding box center [757, 344] width 43 height 11
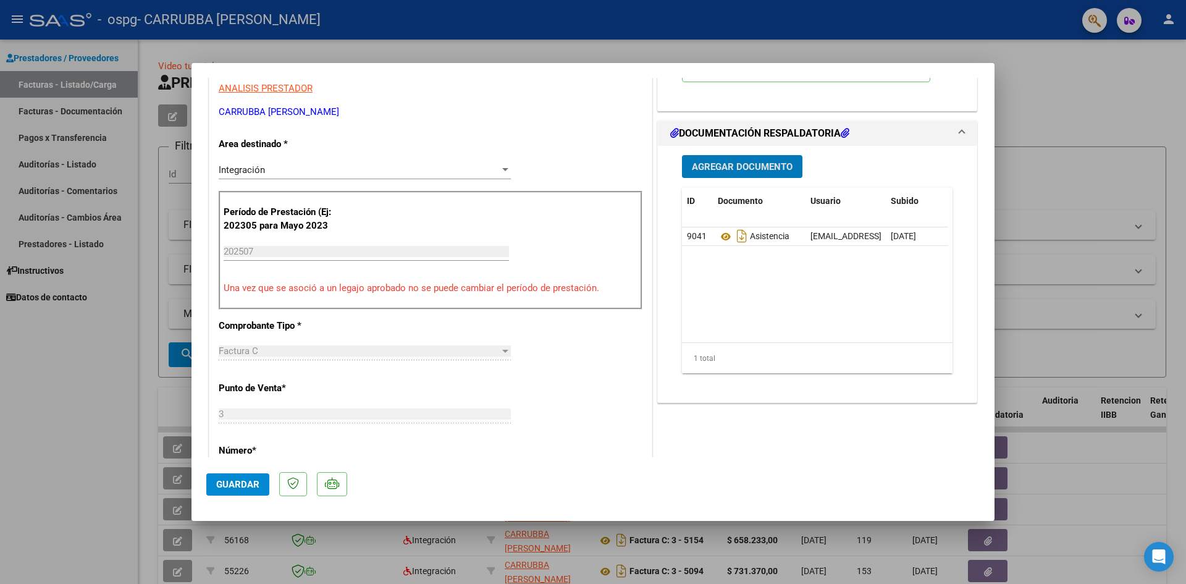
scroll to position [185, 0]
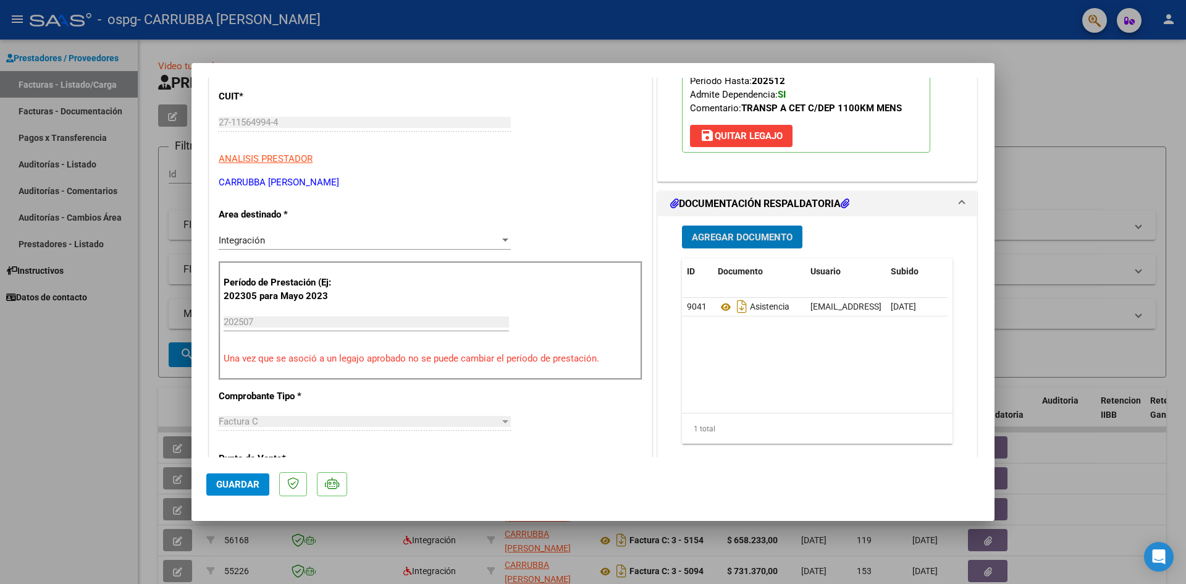
click at [748, 233] on span "Agregar Documento" at bounding box center [742, 237] width 101 height 11
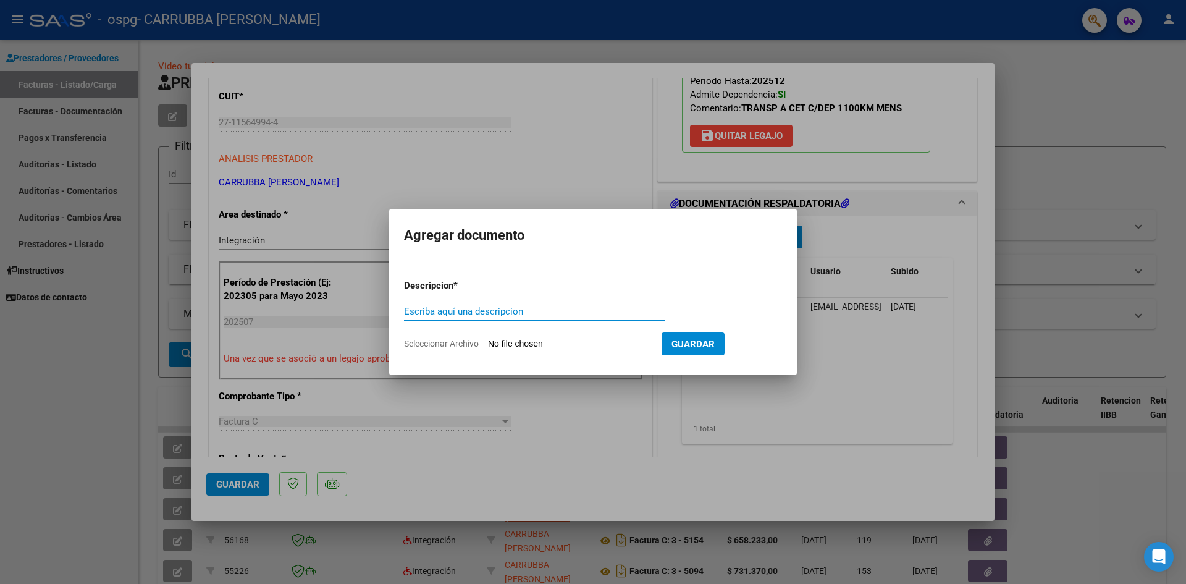
click at [438, 307] on input "Escriba aquí una descripcion" at bounding box center [534, 311] width 261 height 11
type input "autorizacion"
click at [531, 341] on input "Seleccionar Archivo" at bounding box center [570, 345] width 164 height 12
type input "C:\fakepath\AUT.GRAFICO 2025.pdf"
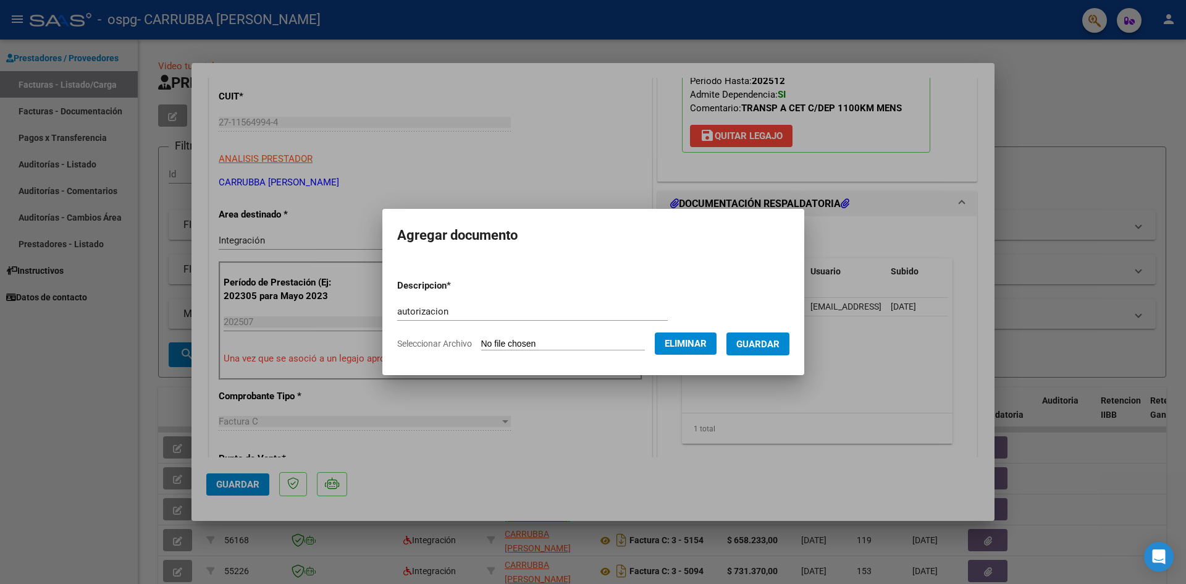
click at [789, 345] on button "Guardar" at bounding box center [757, 343] width 63 height 23
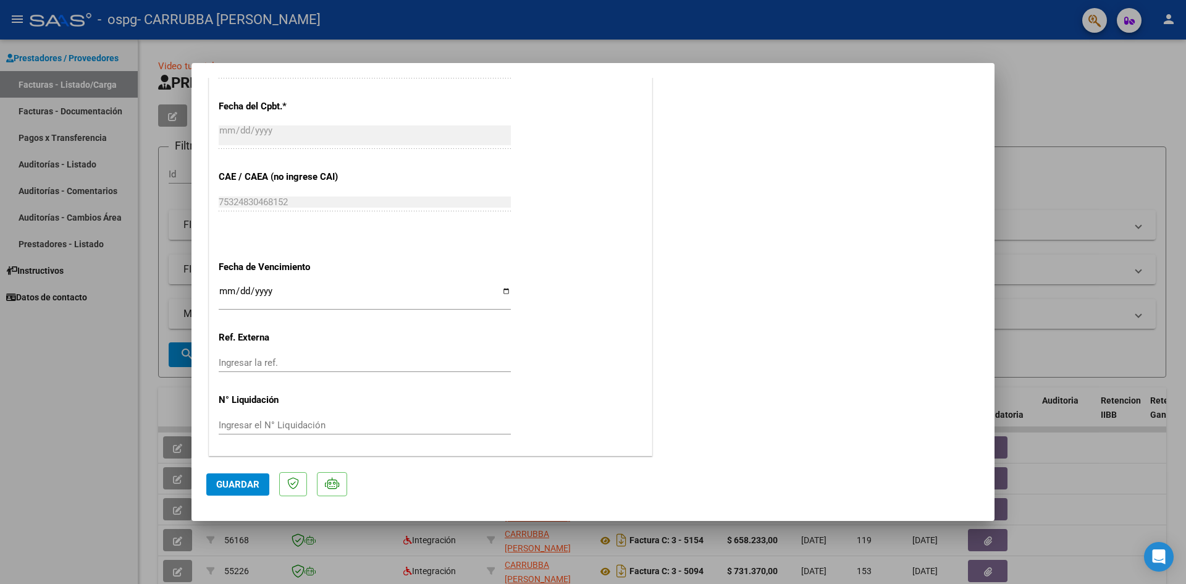
scroll to position [726, 0]
click at [237, 487] on span "Guardar" at bounding box center [237, 484] width 43 height 11
